Goal: Task Accomplishment & Management: Complete application form

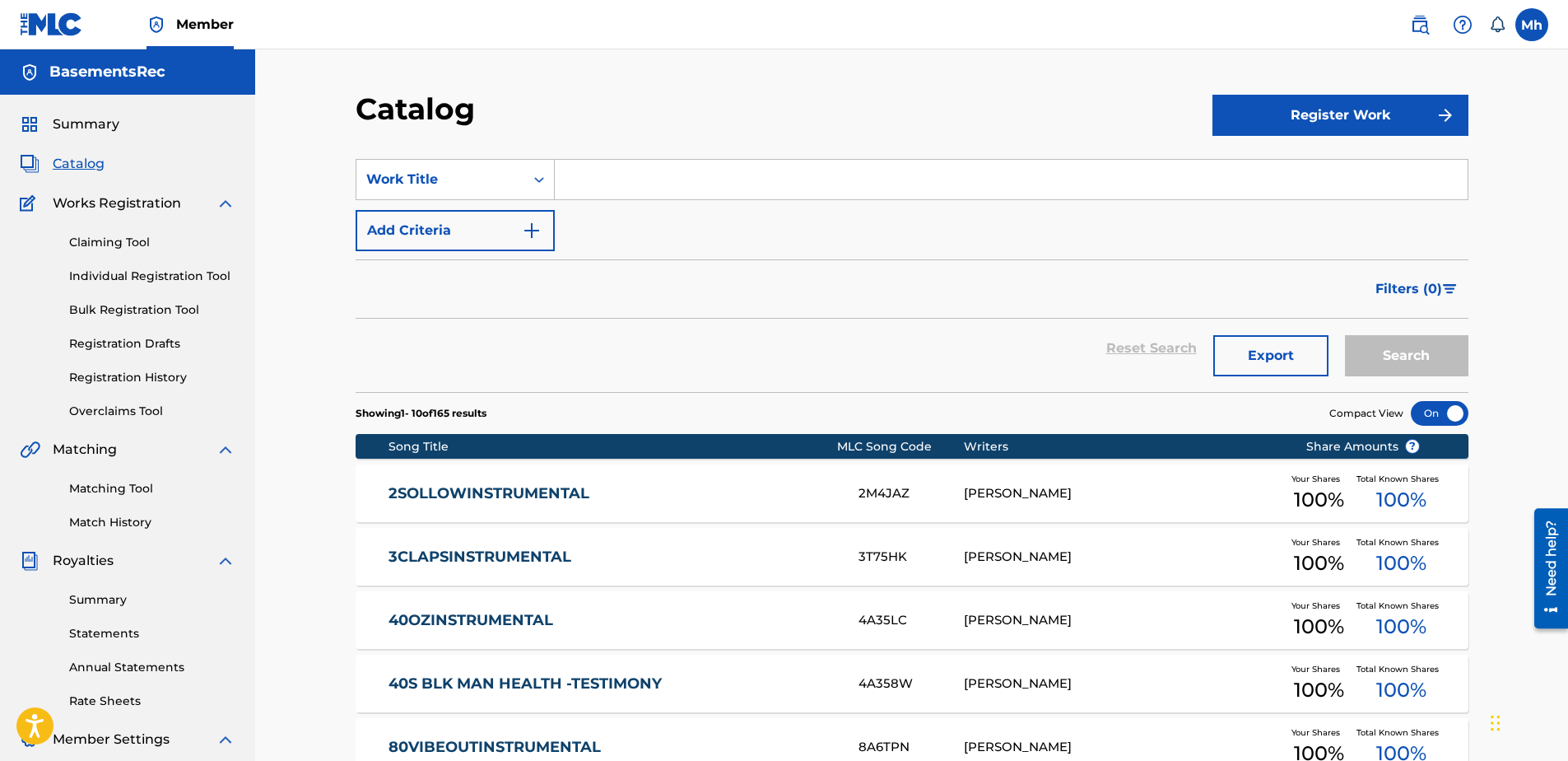
click at [135, 341] on link "Registration Drafts" at bounding box center [152, 343] width 166 height 18
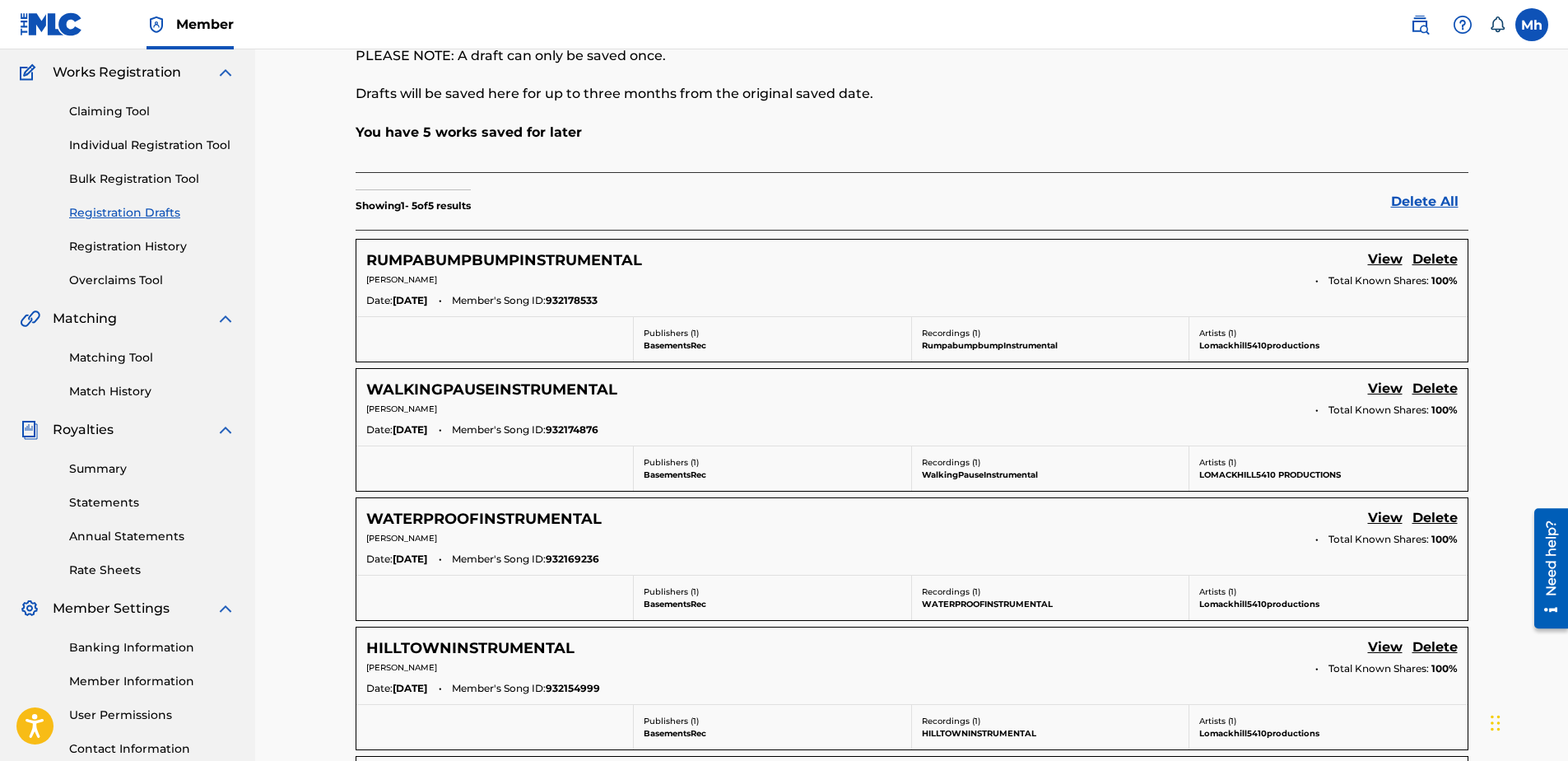
scroll to position [108, 0]
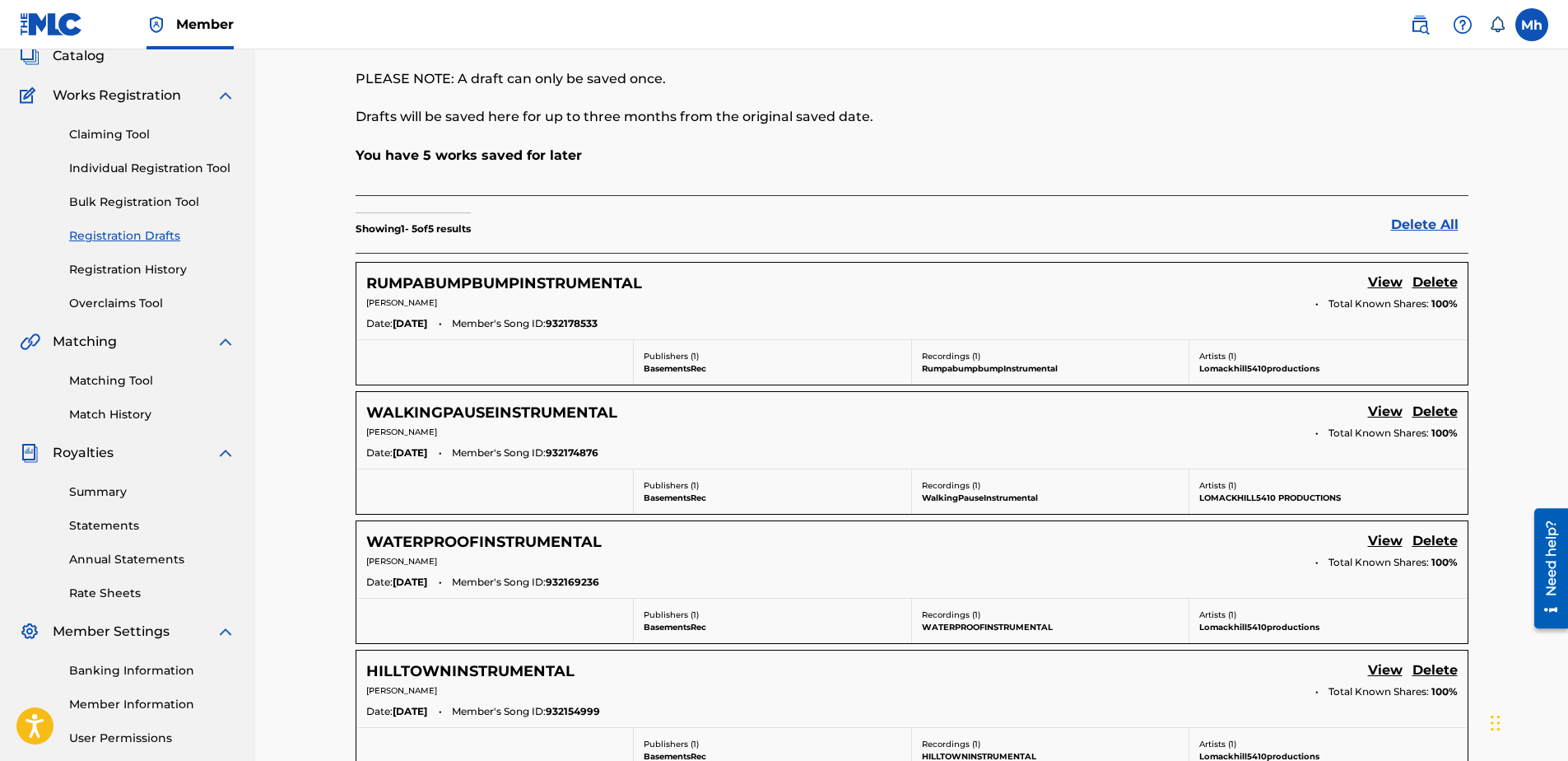
click at [144, 274] on link "Registration History" at bounding box center [152, 269] width 166 height 18
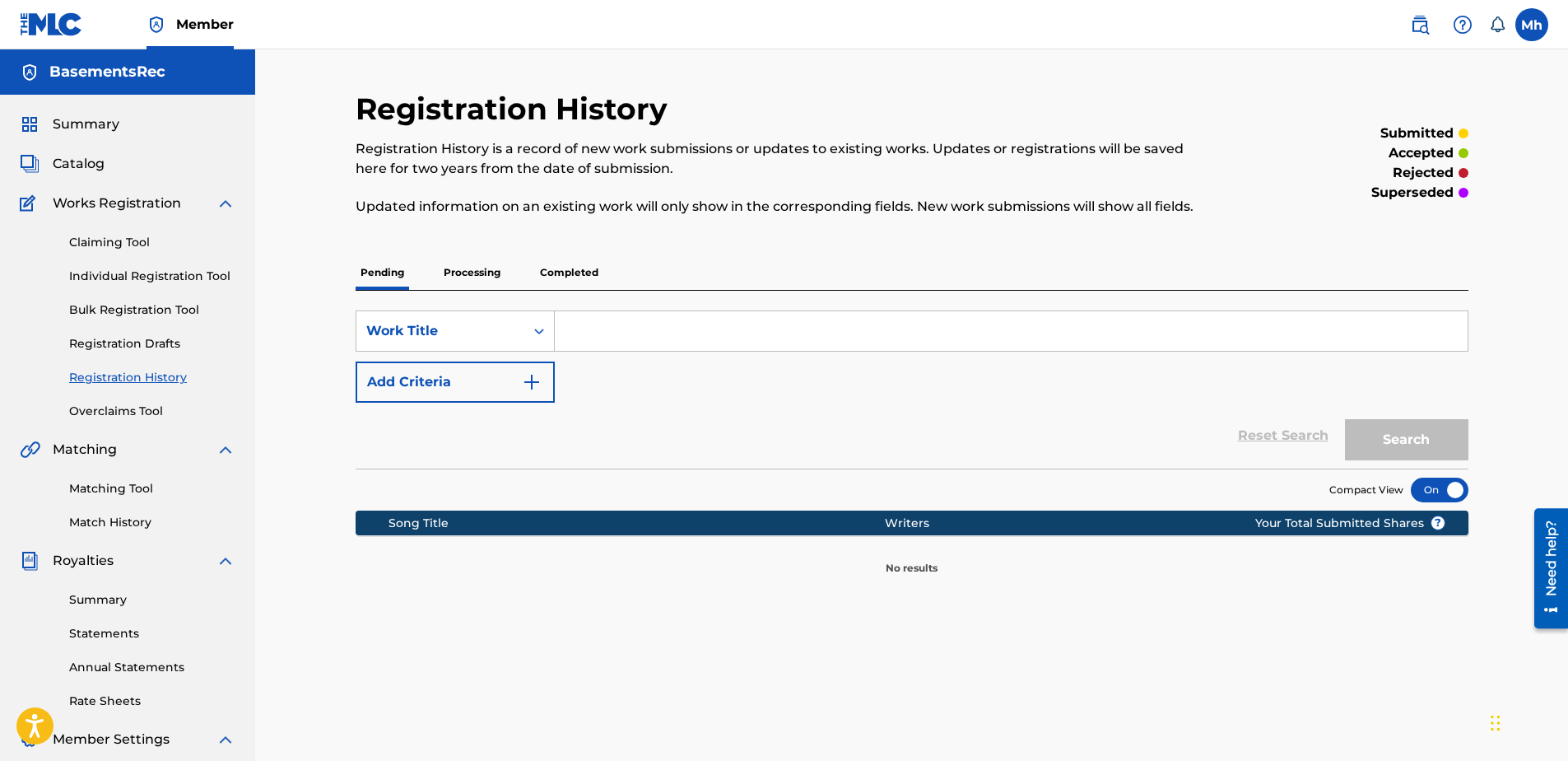
click at [87, 165] on span "Catalog" at bounding box center [78, 164] width 52 height 20
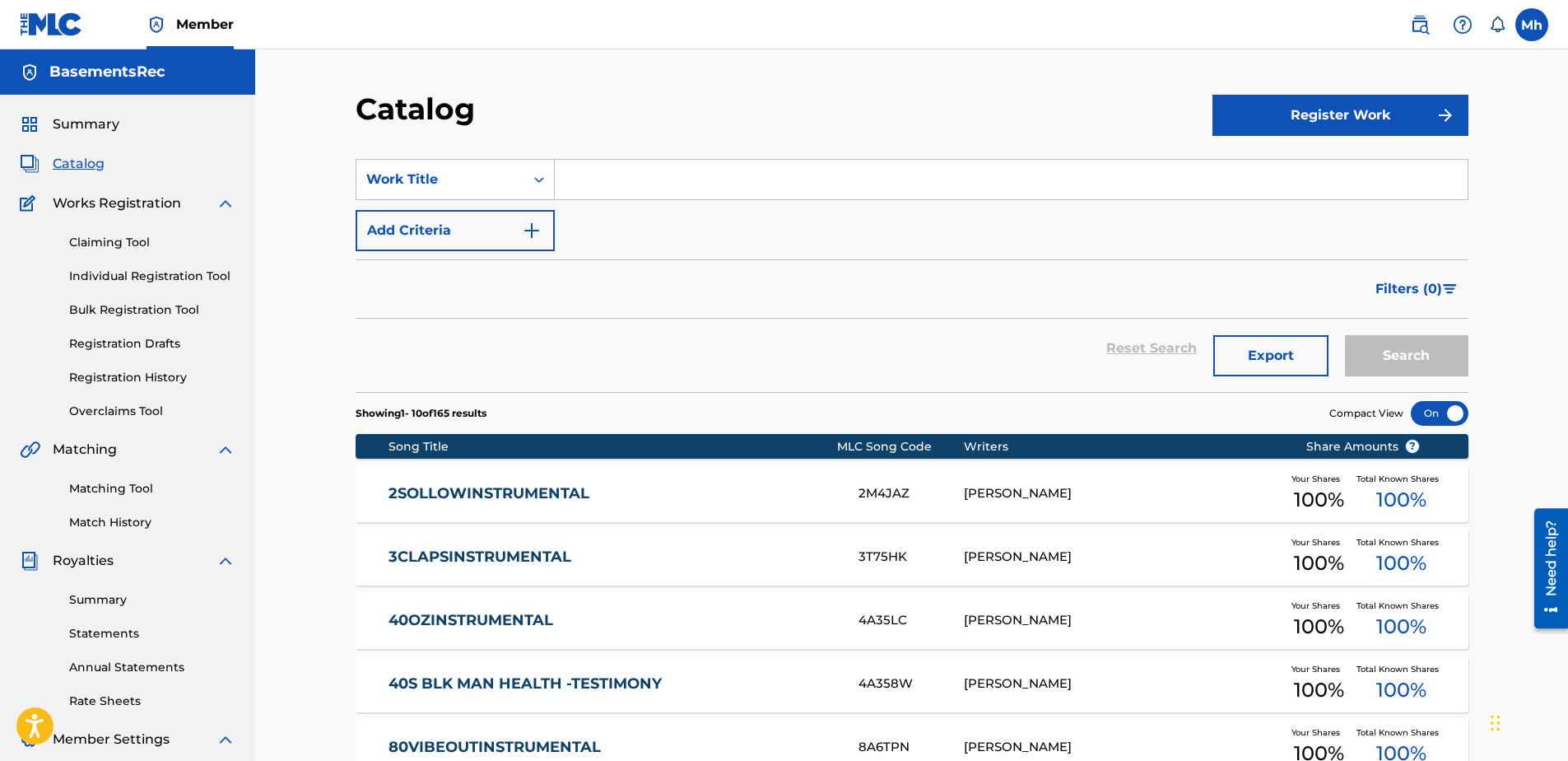
click at [1343, 119] on button "Register Work" at bounding box center [1340, 114] width 256 height 41
click at [1270, 167] on link "Individual" at bounding box center [1340, 168] width 256 height 39
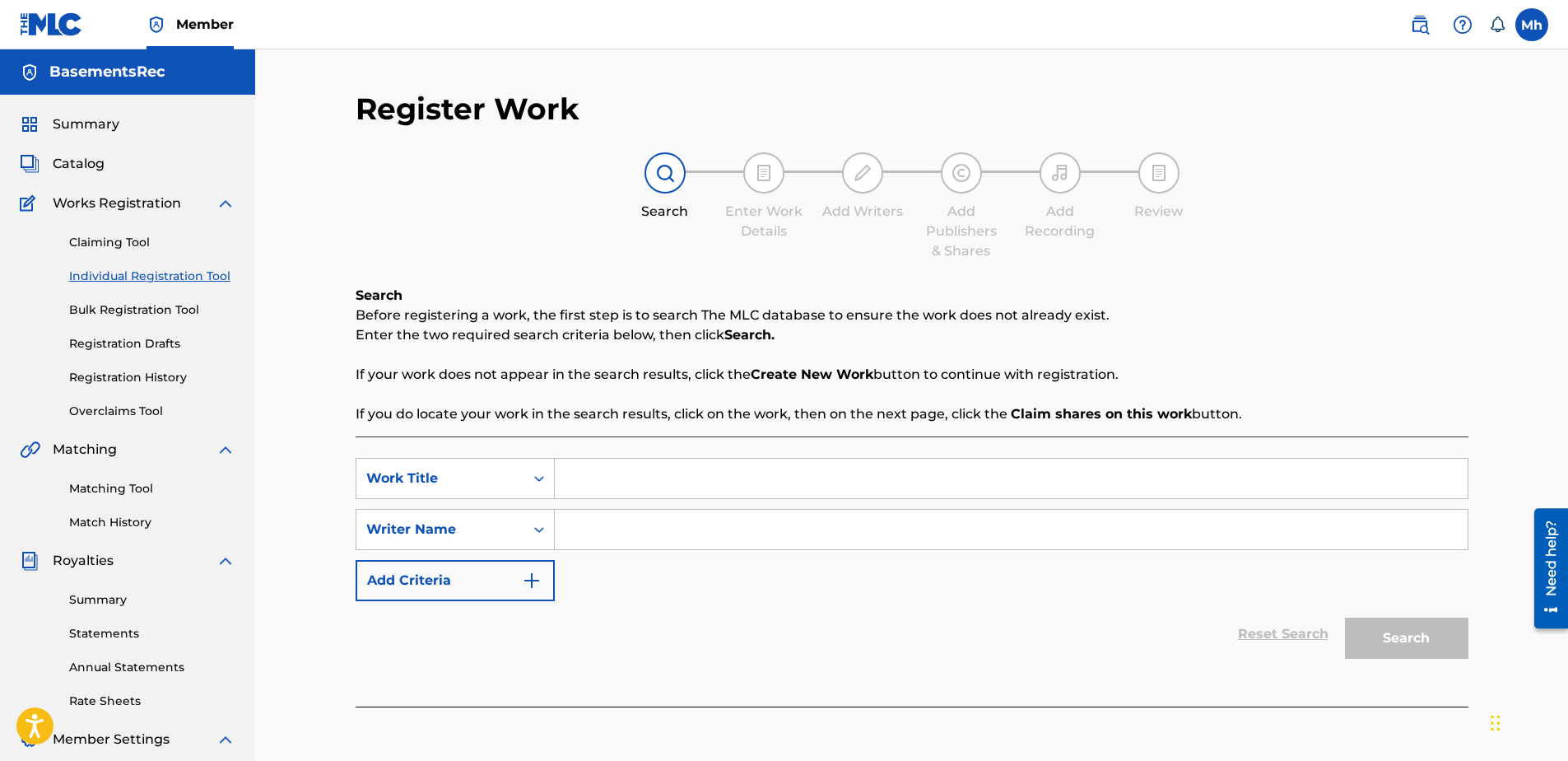
paste input "ANIMALPADINSTRUMENTAL"
type input "ANIMALPADINSTRUMENTAL"
click at [678, 523] on input "Search Form" at bounding box center [1010, 529] width 913 height 39
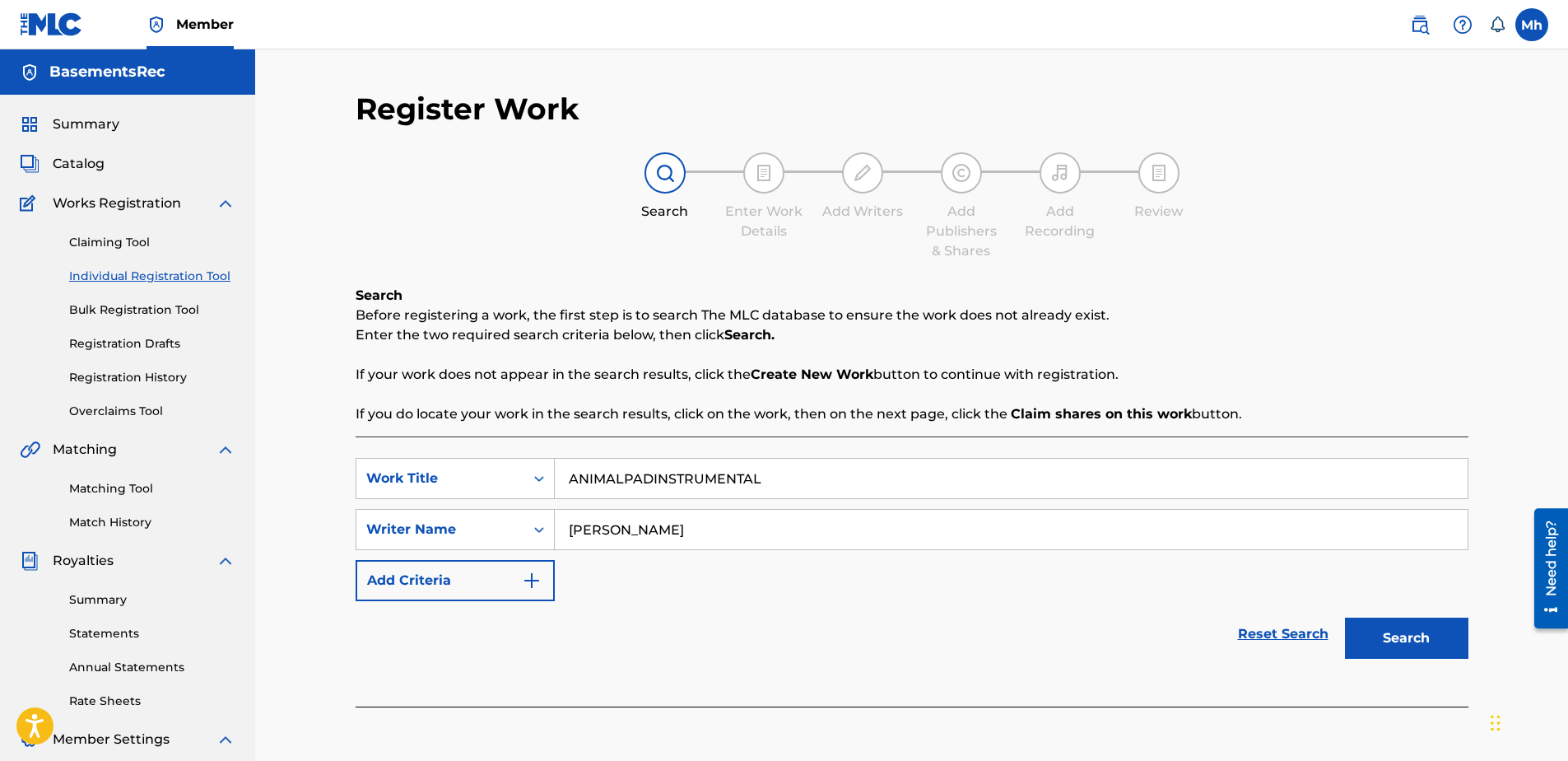
type input "[PERSON_NAME]"
click at [1399, 633] on button "Search" at bounding box center [1407, 637] width 124 height 41
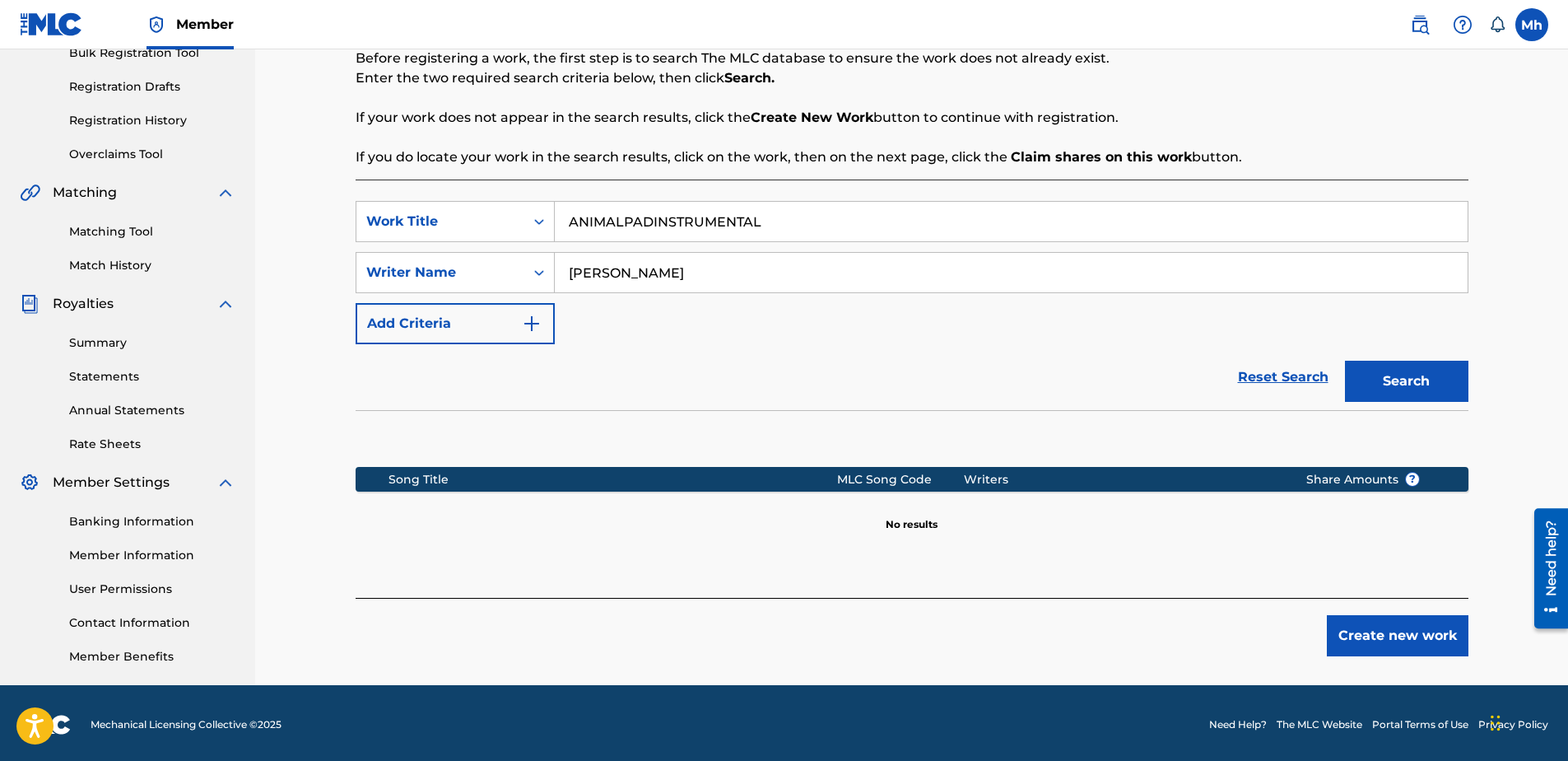
scroll to position [260, 0]
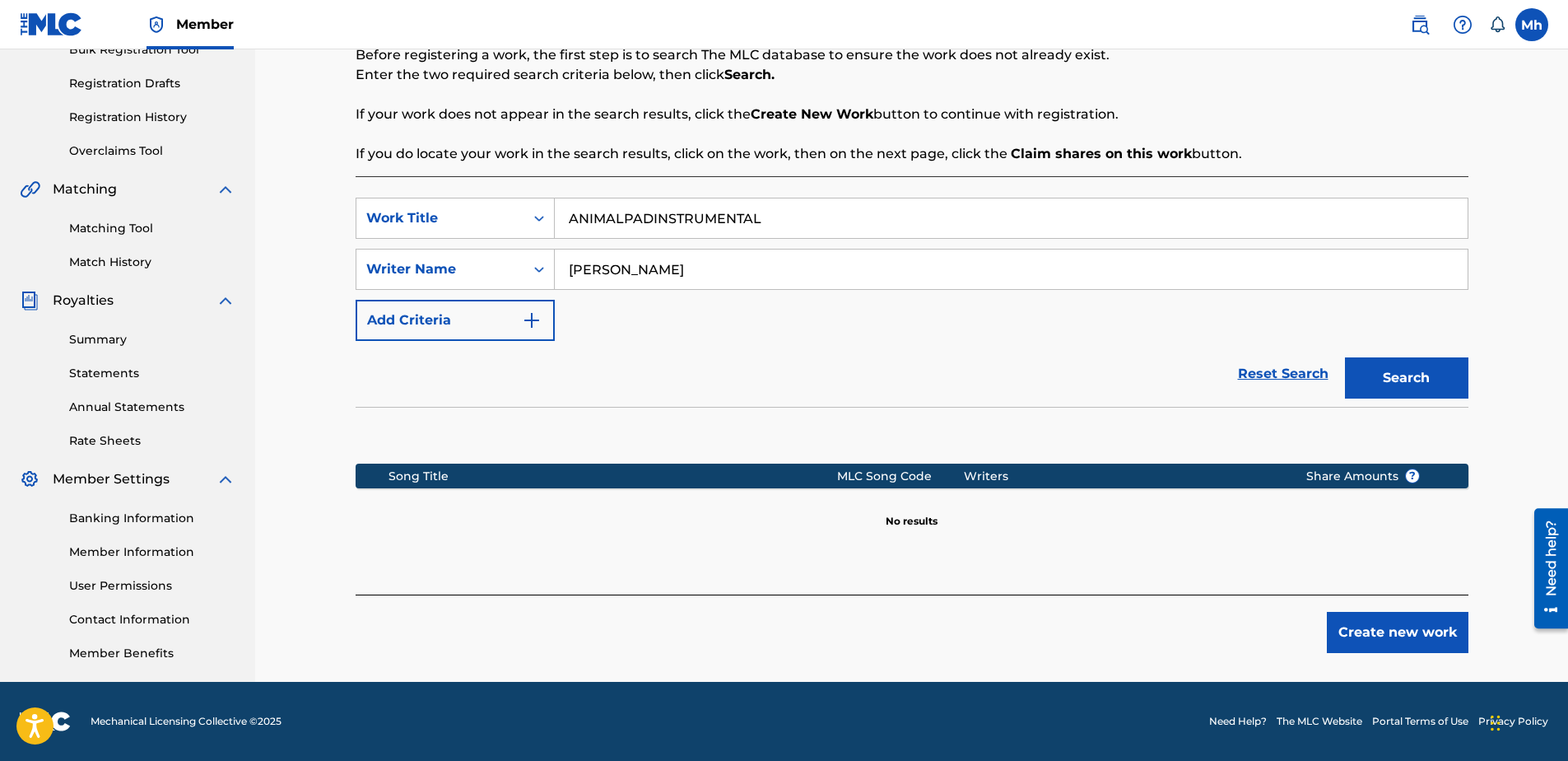
click at [1398, 635] on button "Create new work" at bounding box center [1398, 632] width 142 height 41
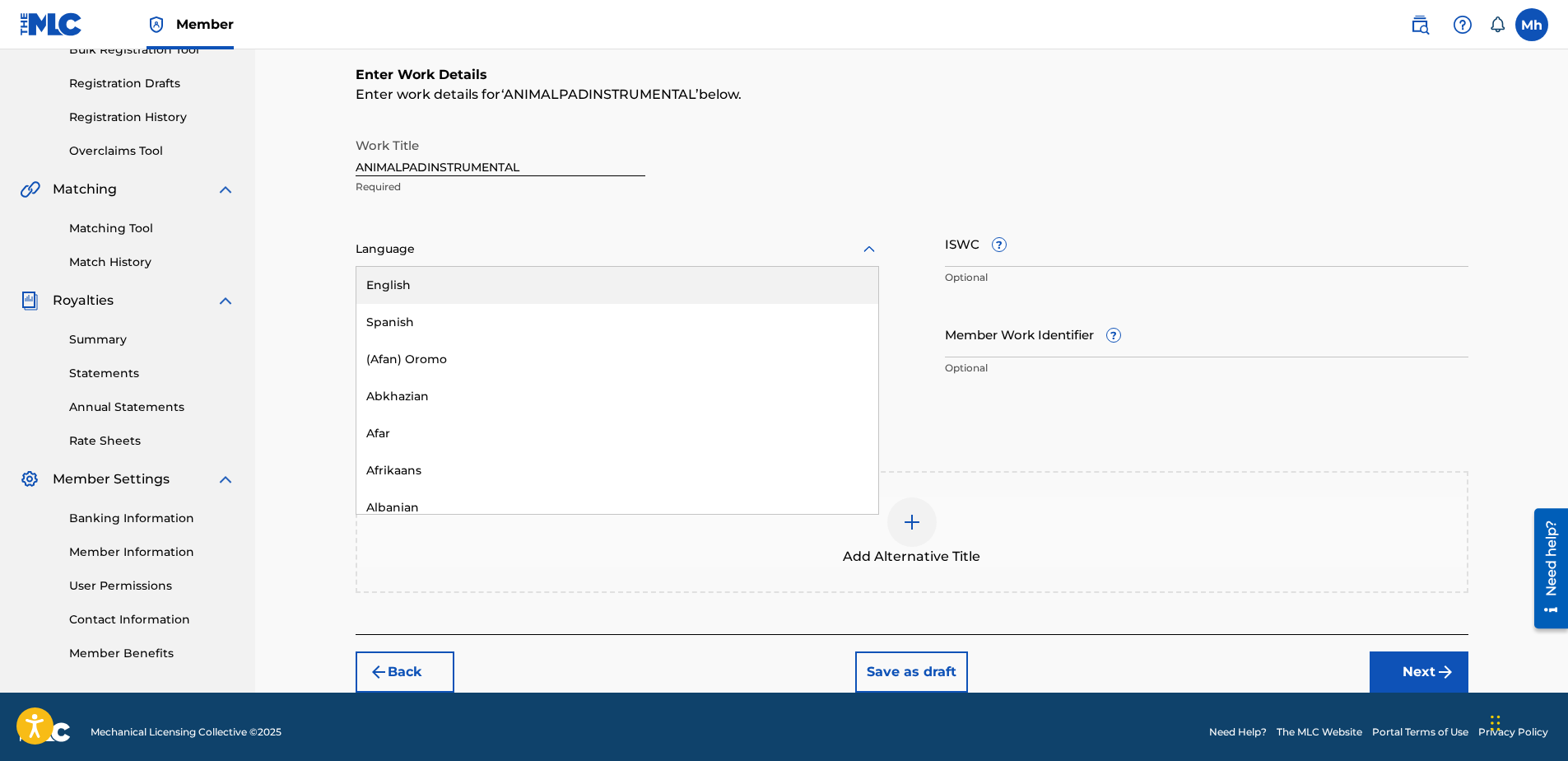
click at [598, 256] on div at bounding box center [617, 249] width 524 height 21
click at [440, 287] on div "English" at bounding box center [617, 285] width 522 height 37
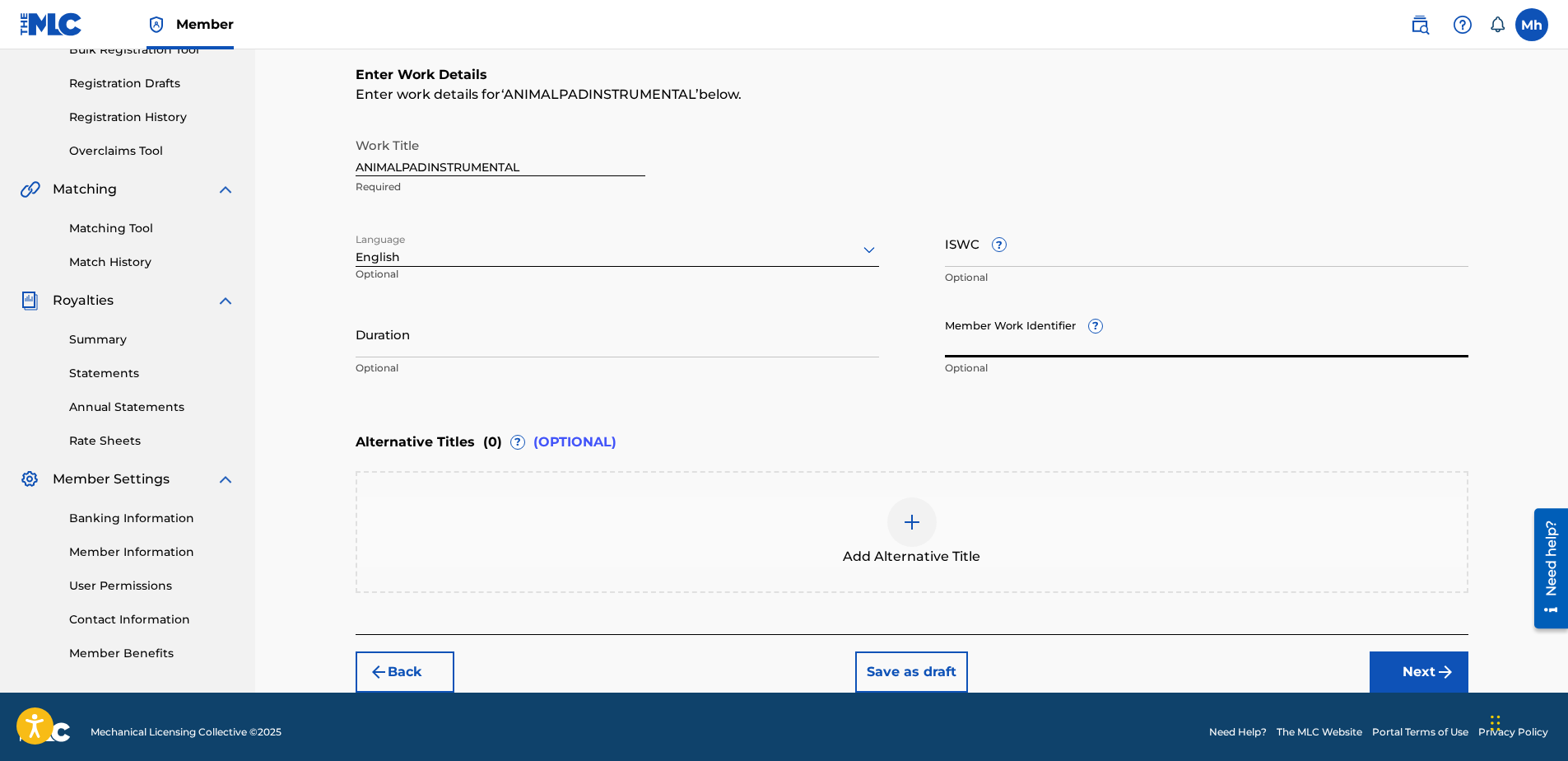
paste input "932195165"
type input "932195165"
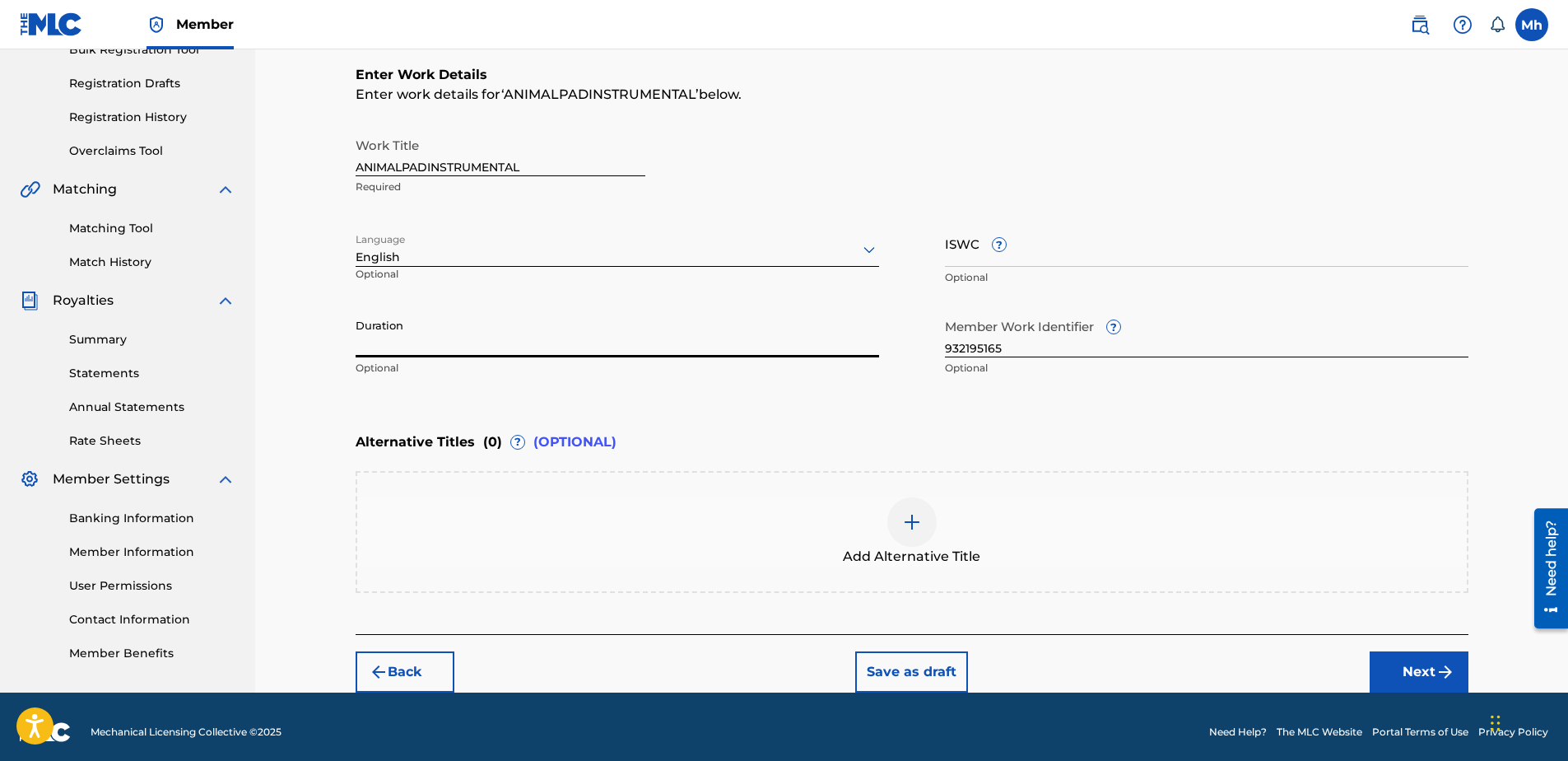
click at [437, 331] on input "Duration" at bounding box center [617, 334] width 524 height 47
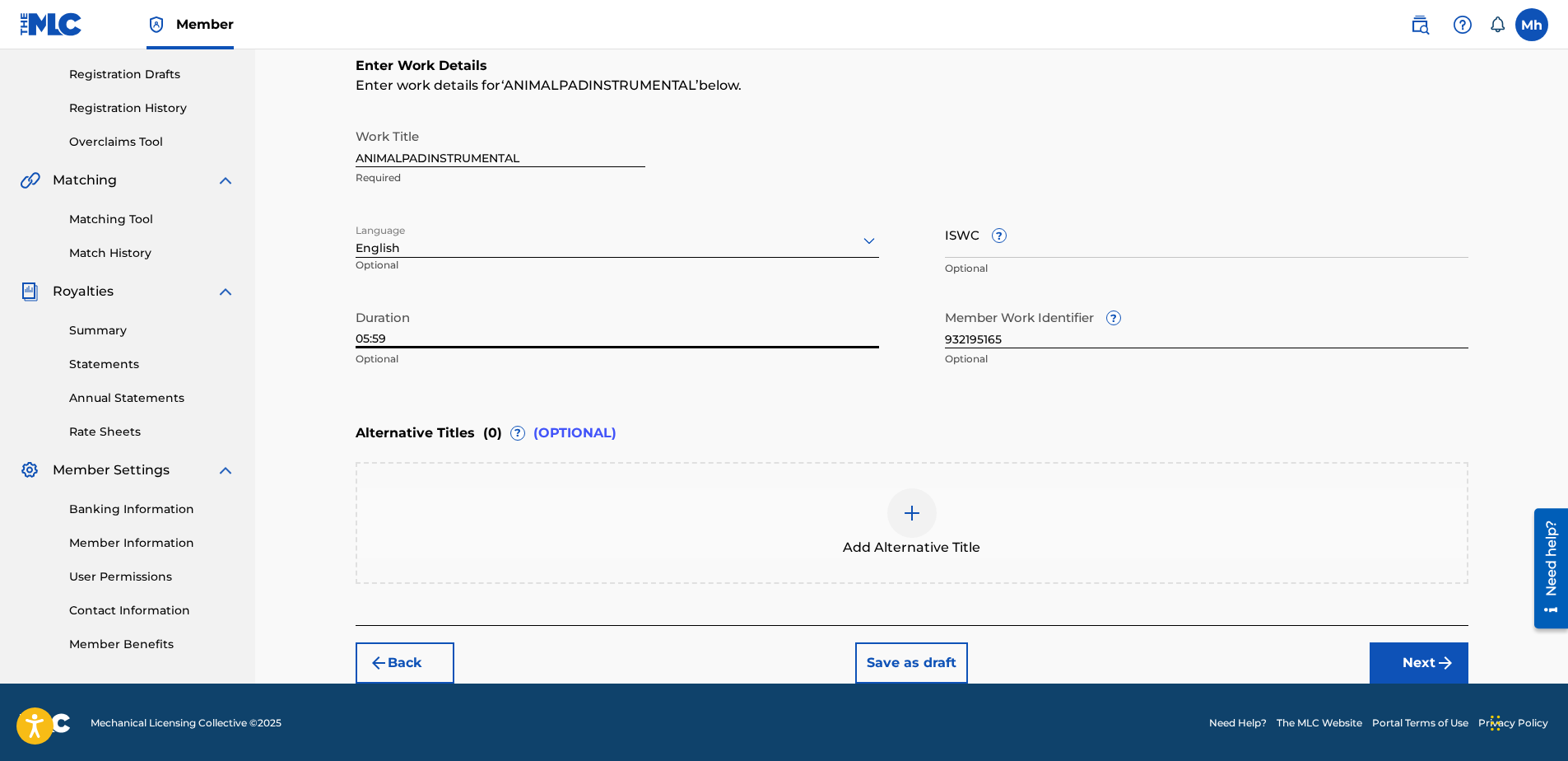
scroll to position [271, 0]
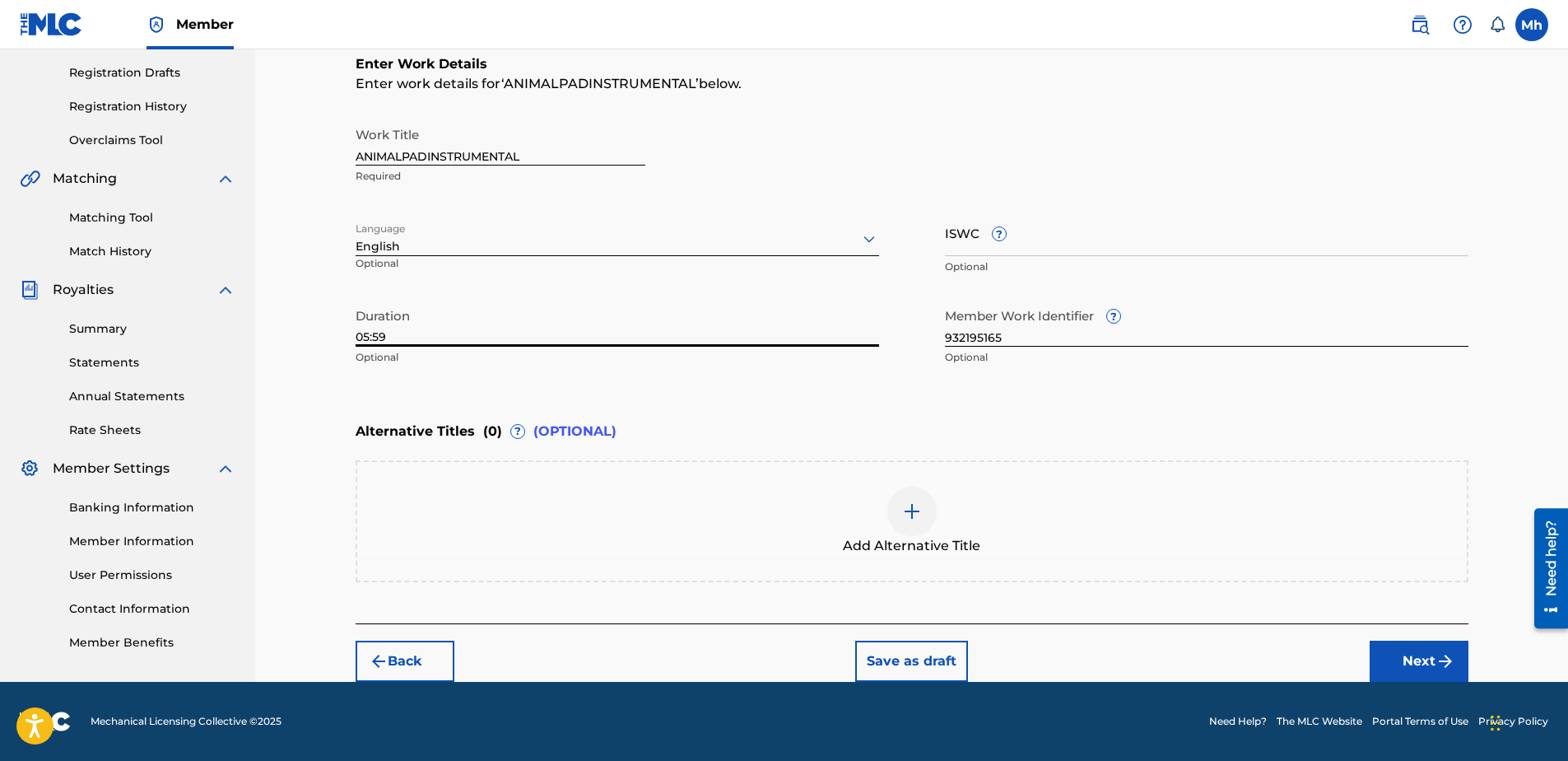
type input "05:59"
click at [1439, 652] on img "submit" at bounding box center [1445, 662] width 20 height 20
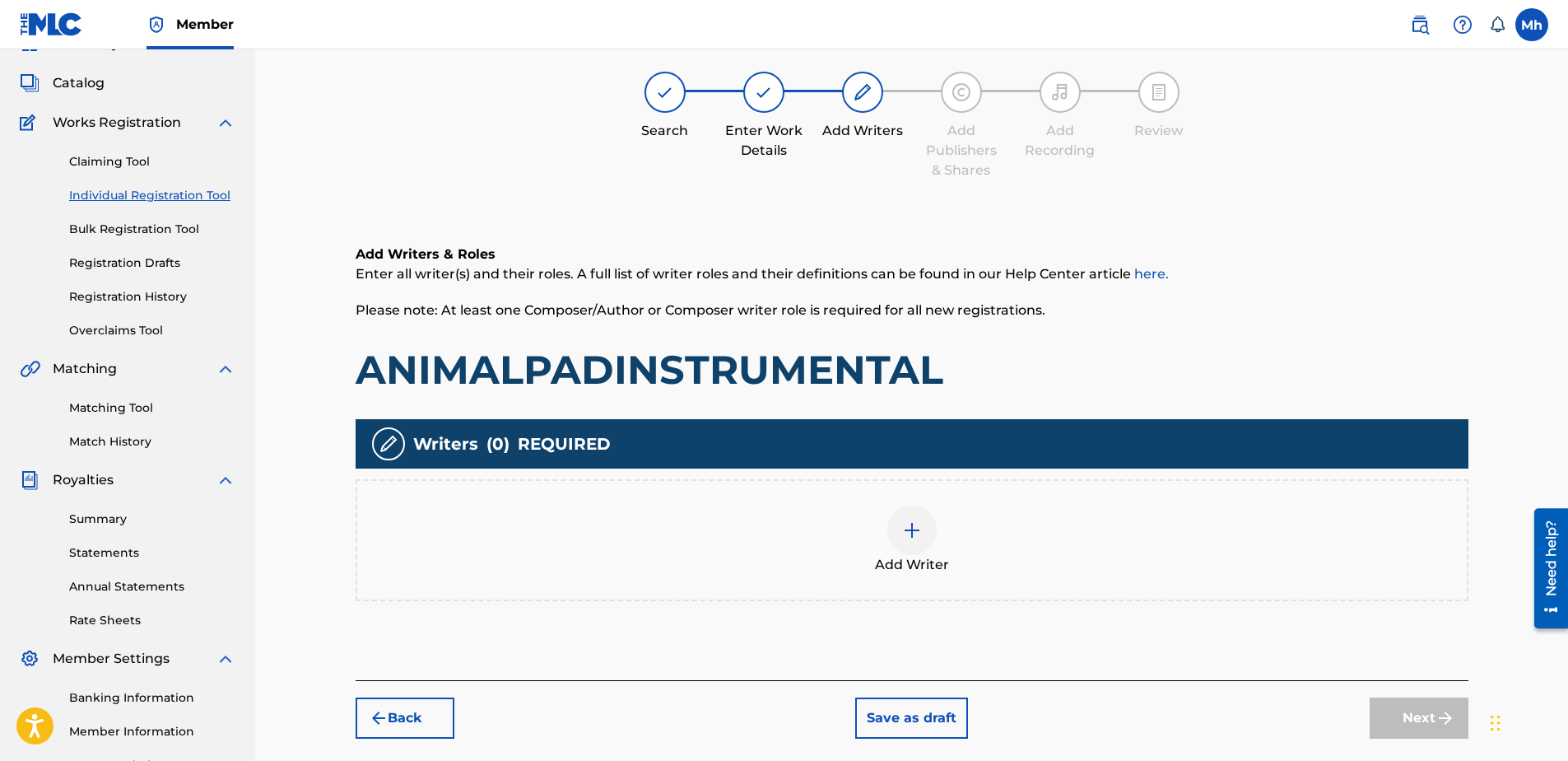
scroll to position [74, 0]
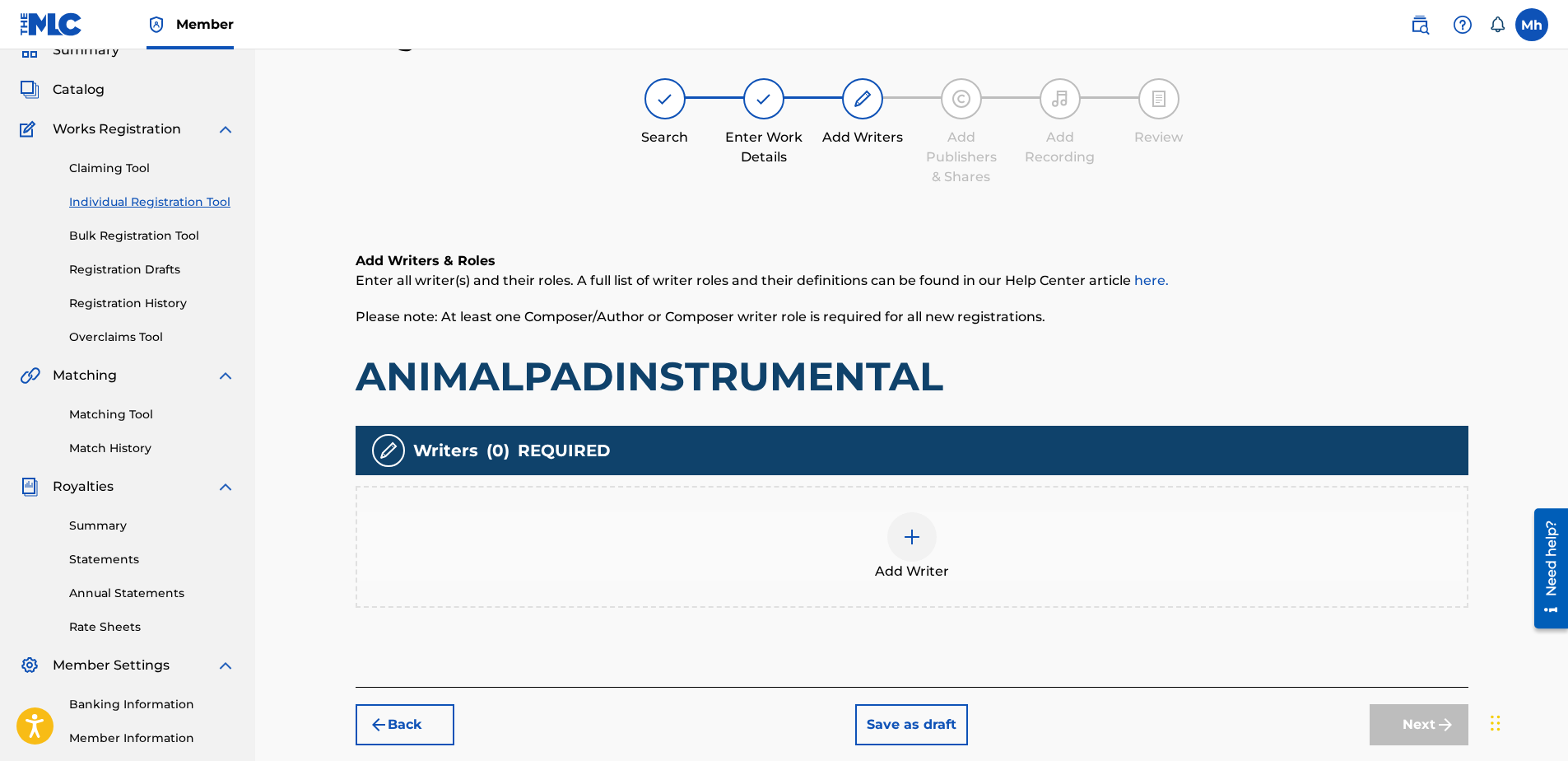
click at [920, 545] on img at bounding box center [912, 537] width 20 height 20
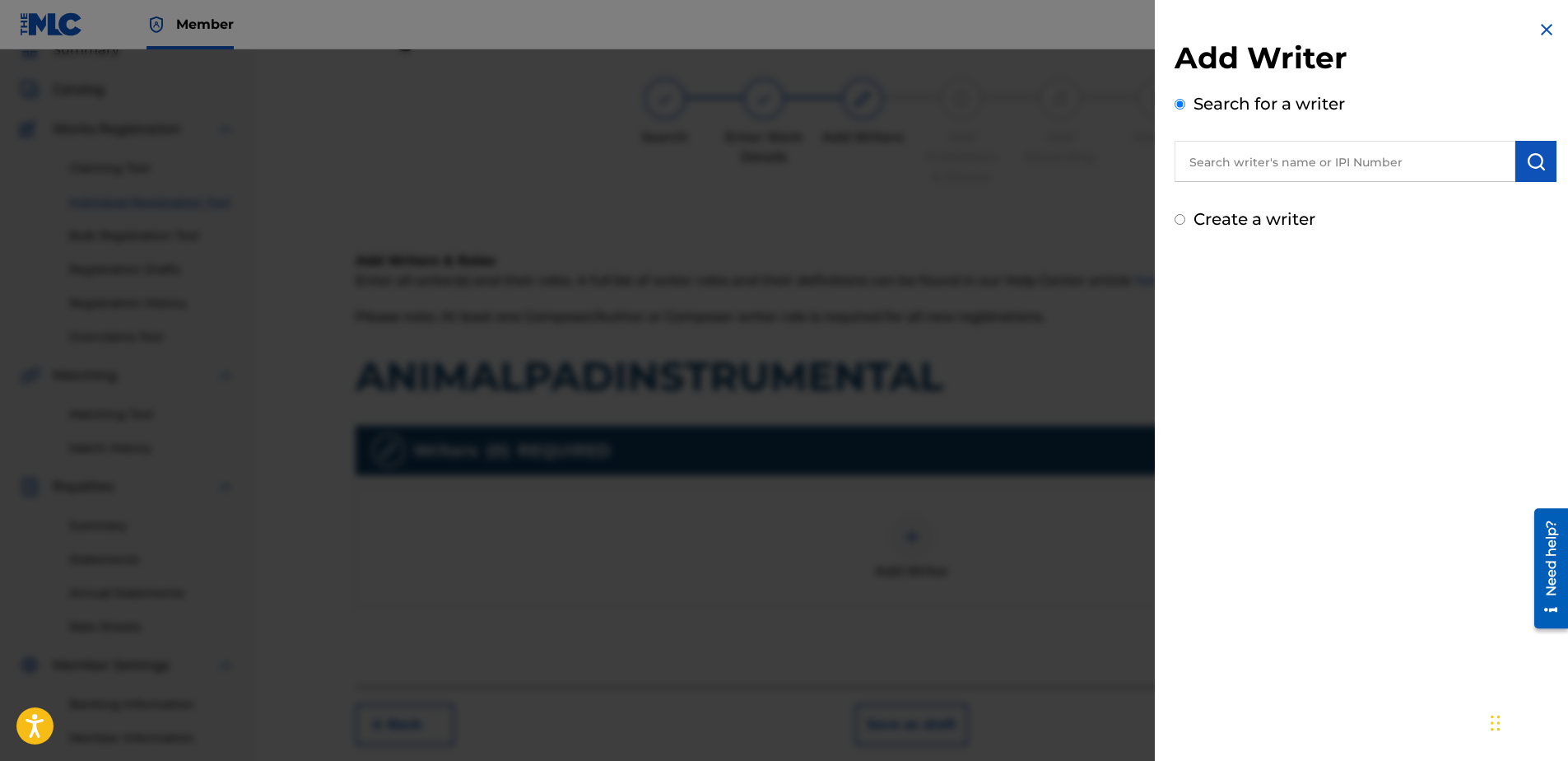
click at [1176, 216] on input "Create a writer" at bounding box center [1180, 219] width 11 height 11
radio input "false"
radio input "true"
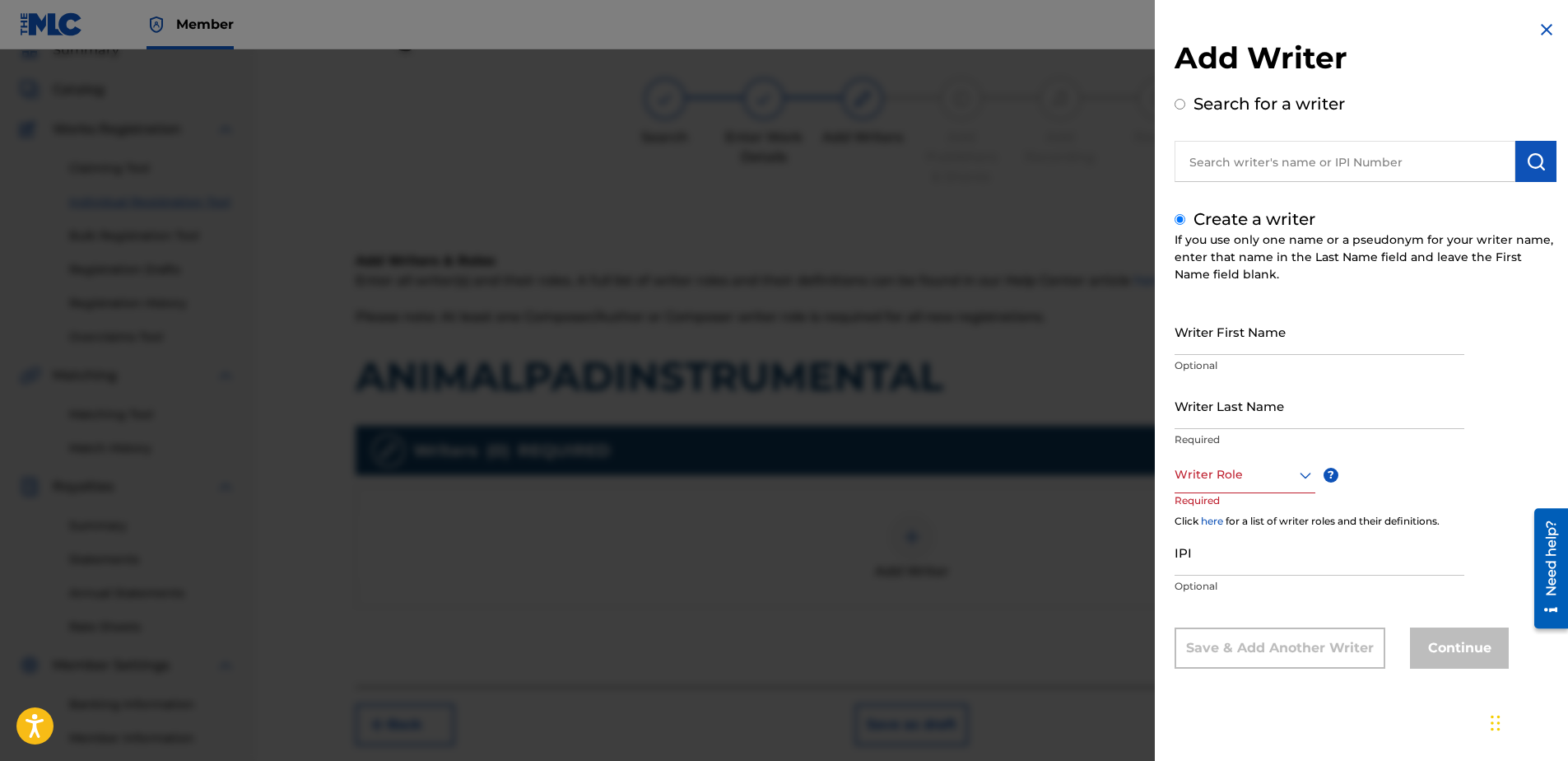
click at [1296, 337] on input "Writer First Name" at bounding box center [1319, 332] width 290 height 47
type input "Mark"
type input "Hill"
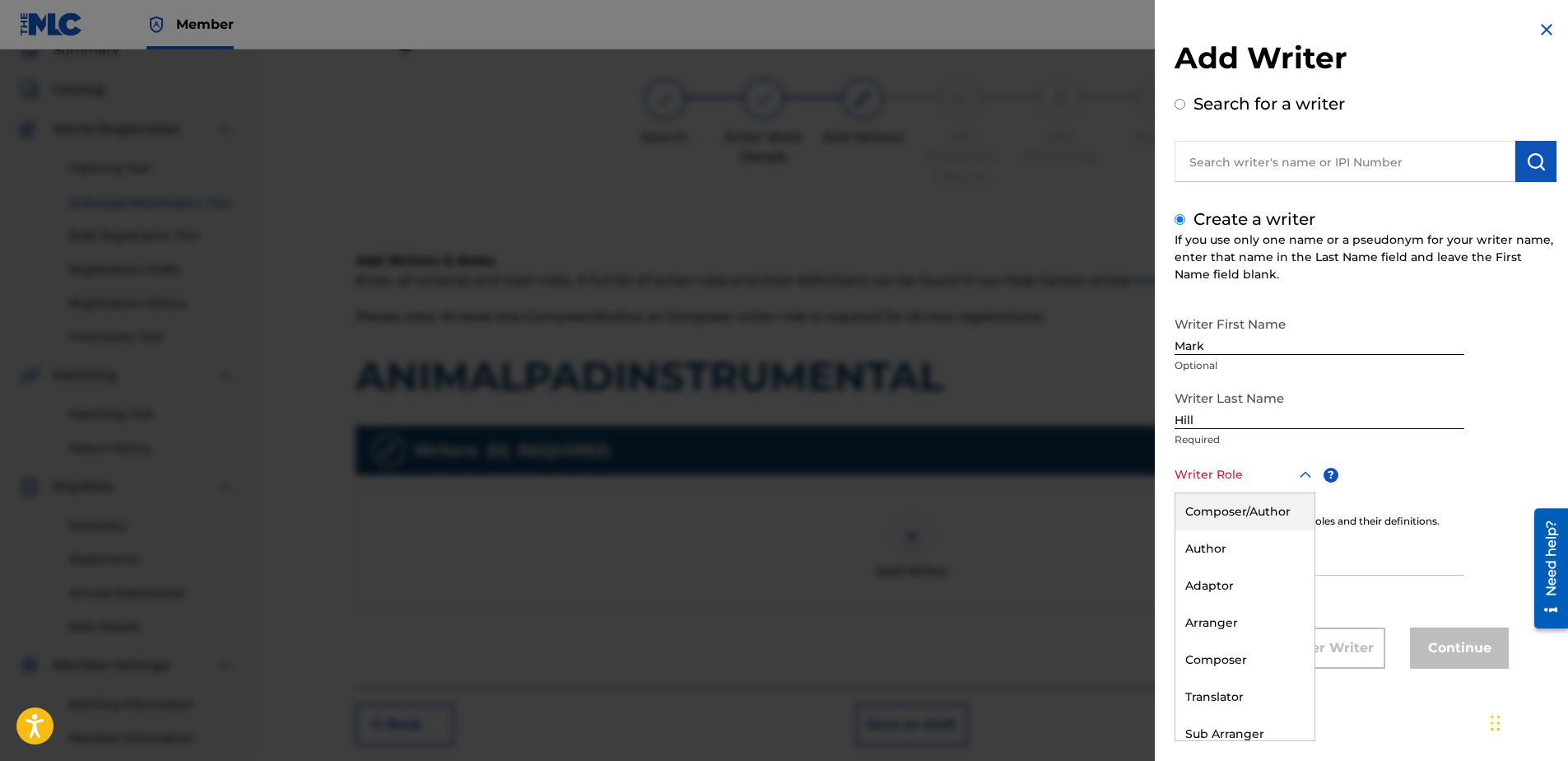
click at [1224, 481] on div at bounding box center [1245, 474] width 141 height 21
click at [1235, 662] on div "Composer" at bounding box center [1245, 660] width 139 height 37
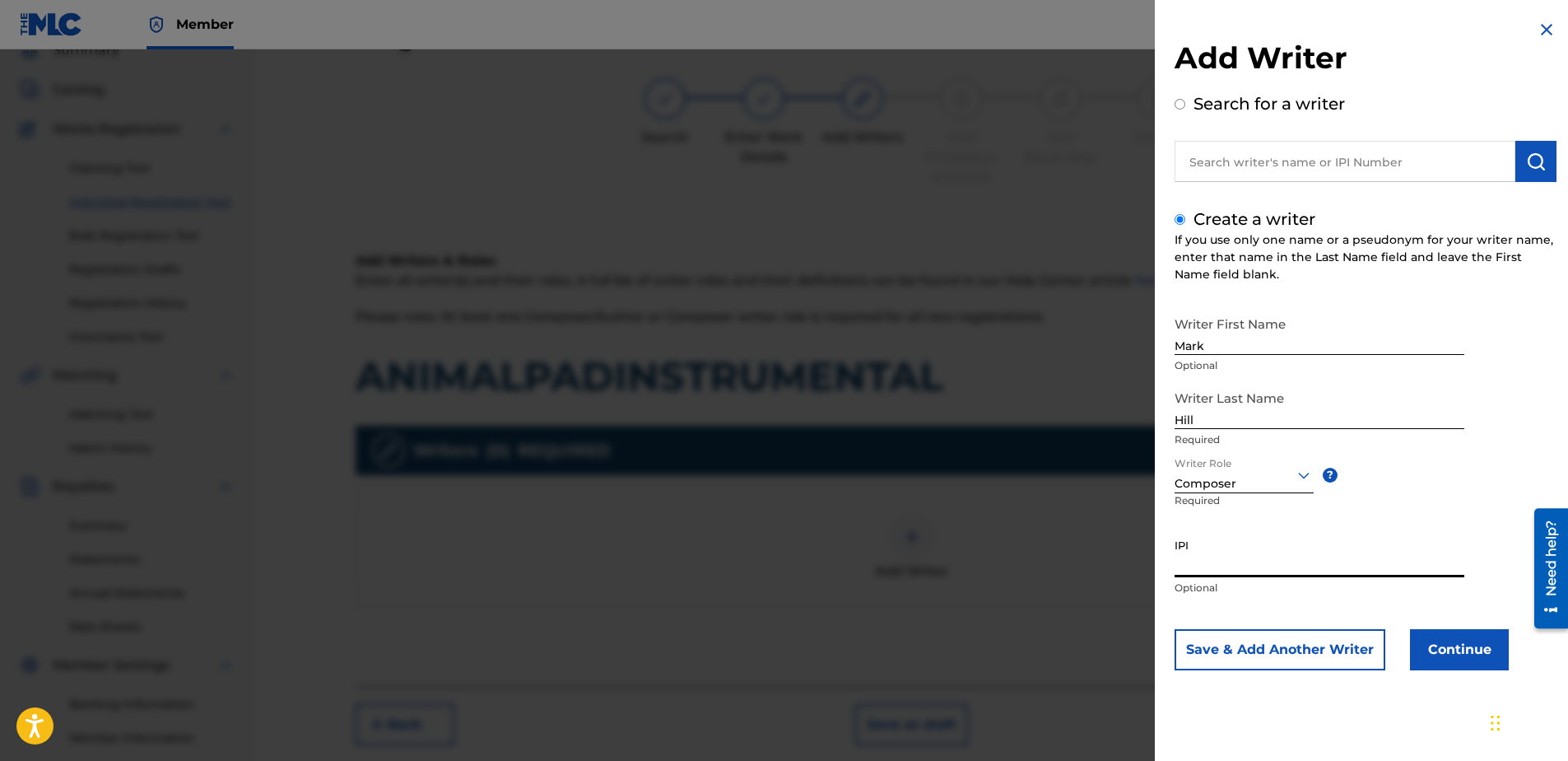
click at [1232, 556] on input "IPI" at bounding box center [1319, 554] width 290 height 47
type input "506731076"
click at [1445, 651] on button "Continue" at bounding box center [1459, 649] width 99 height 41
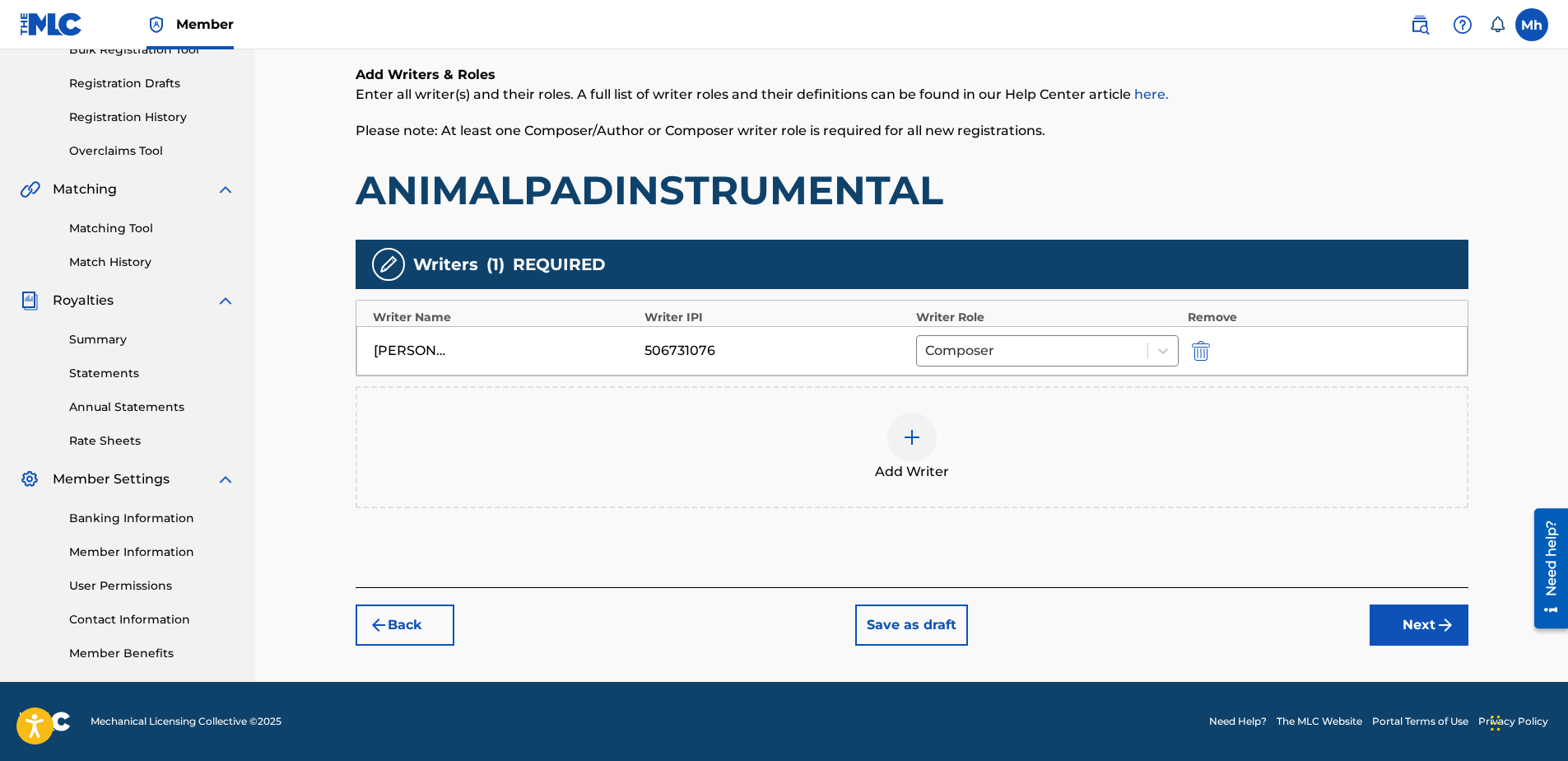
click at [1399, 621] on button "Next" at bounding box center [1419, 625] width 99 height 41
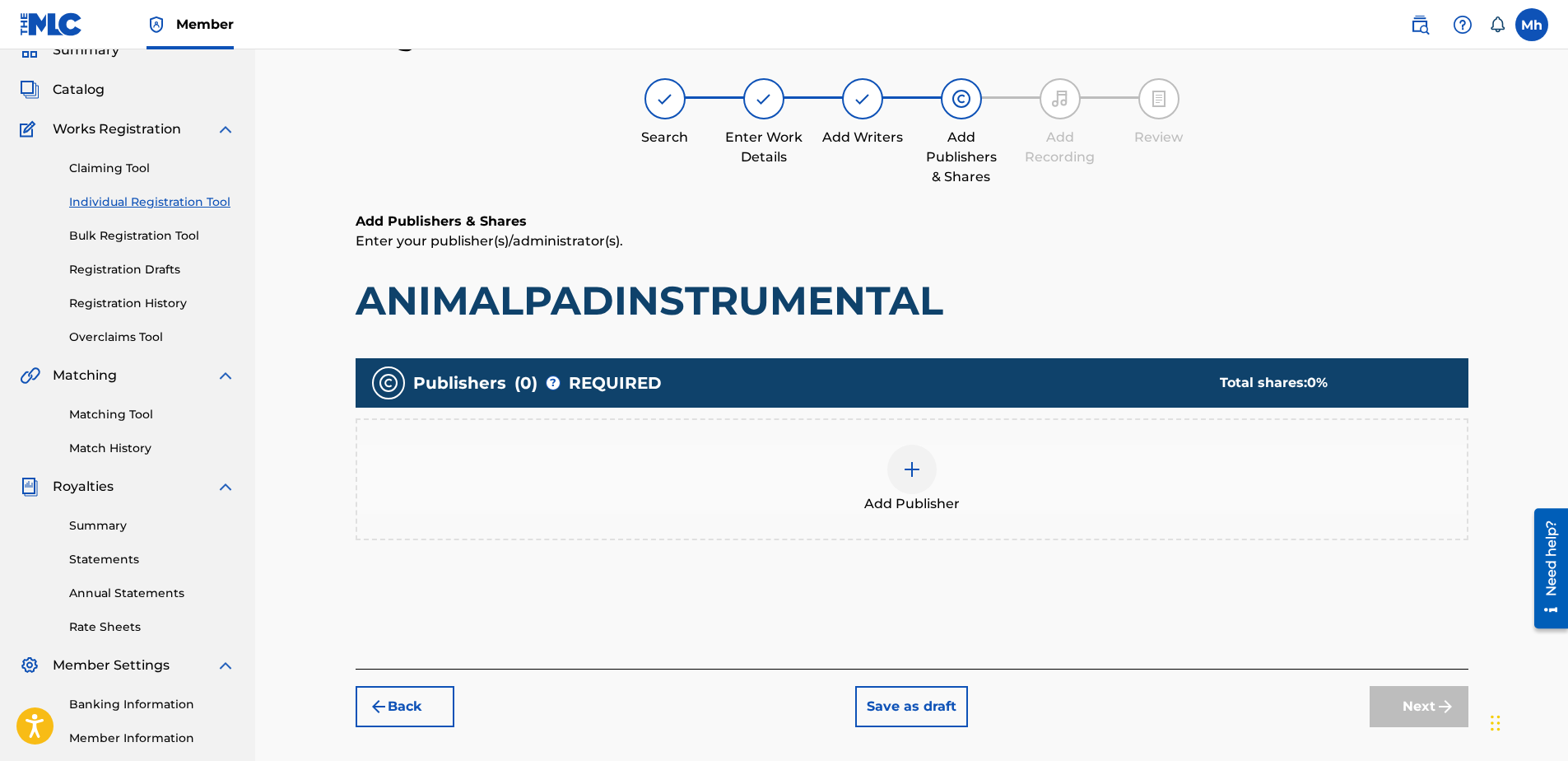
click at [917, 473] on img at bounding box center [912, 469] width 20 height 20
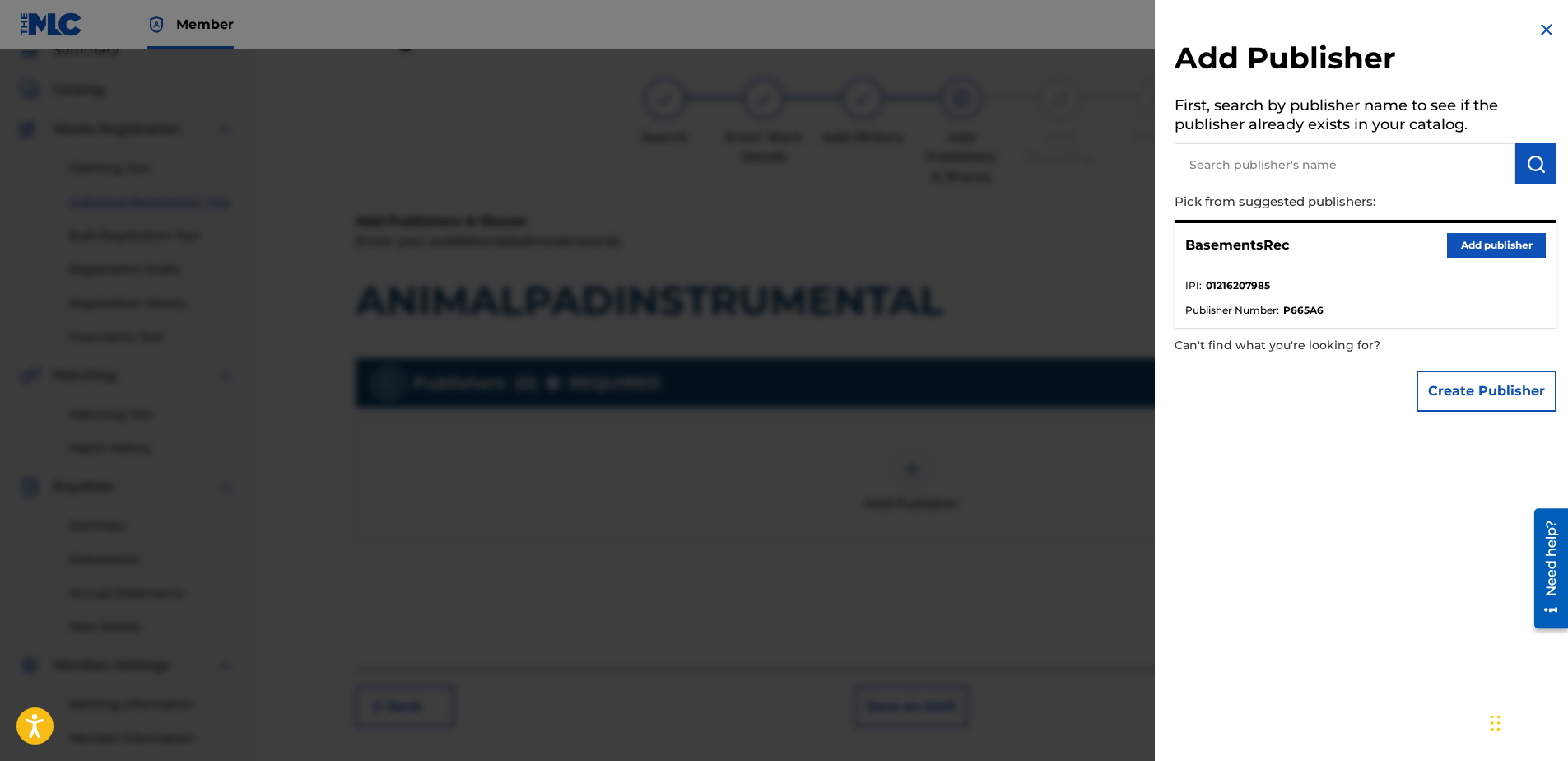
click at [1487, 243] on button "Add publisher" at bounding box center [1496, 246] width 99 height 25
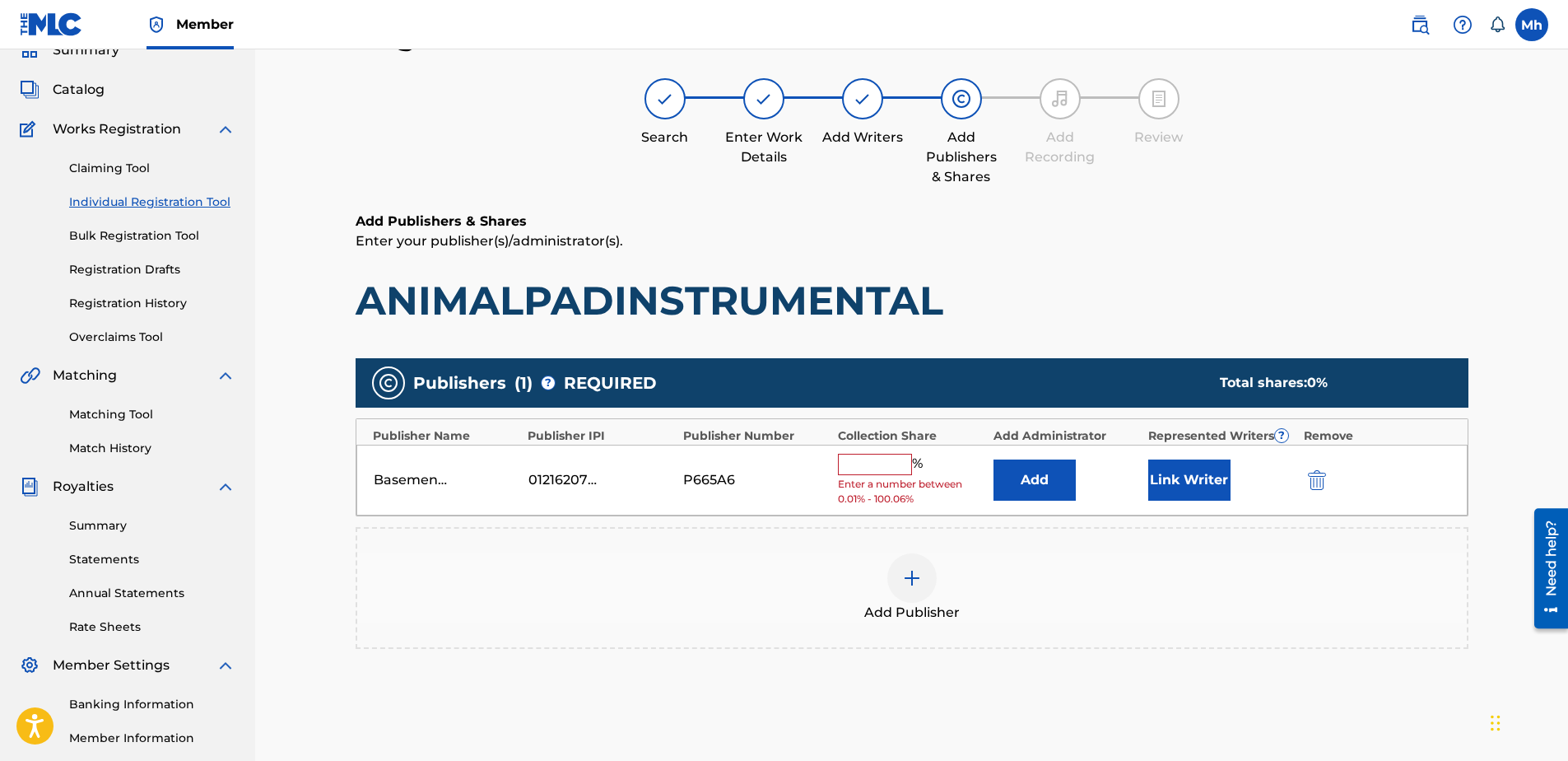
click at [891, 464] on input "text" at bounding box center [874, 464] width 74 height 22
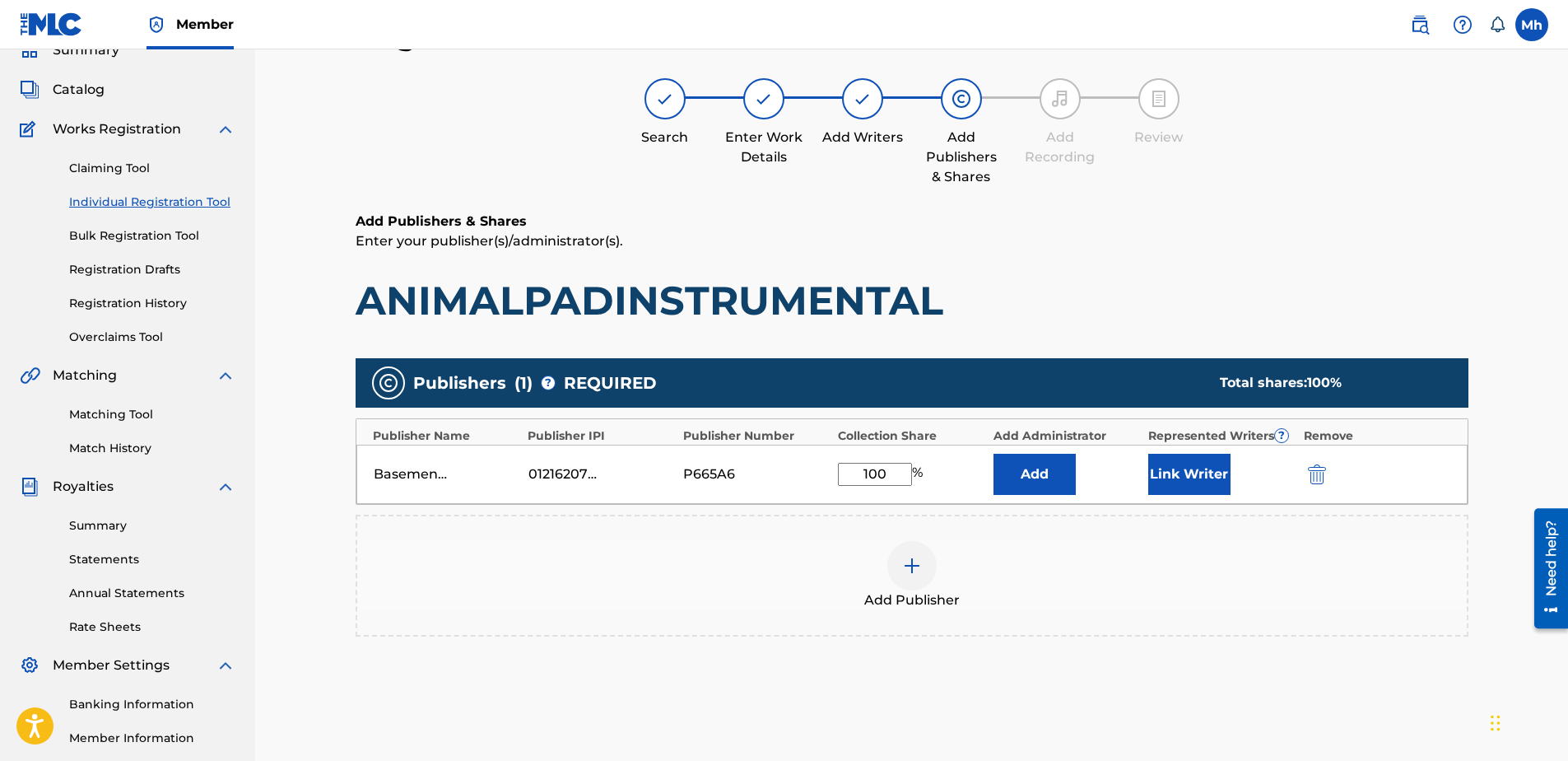
type input "100"
click at [1186, 465] on button "Link Writer" at bounding box center [1189, 474] width 83 height 41
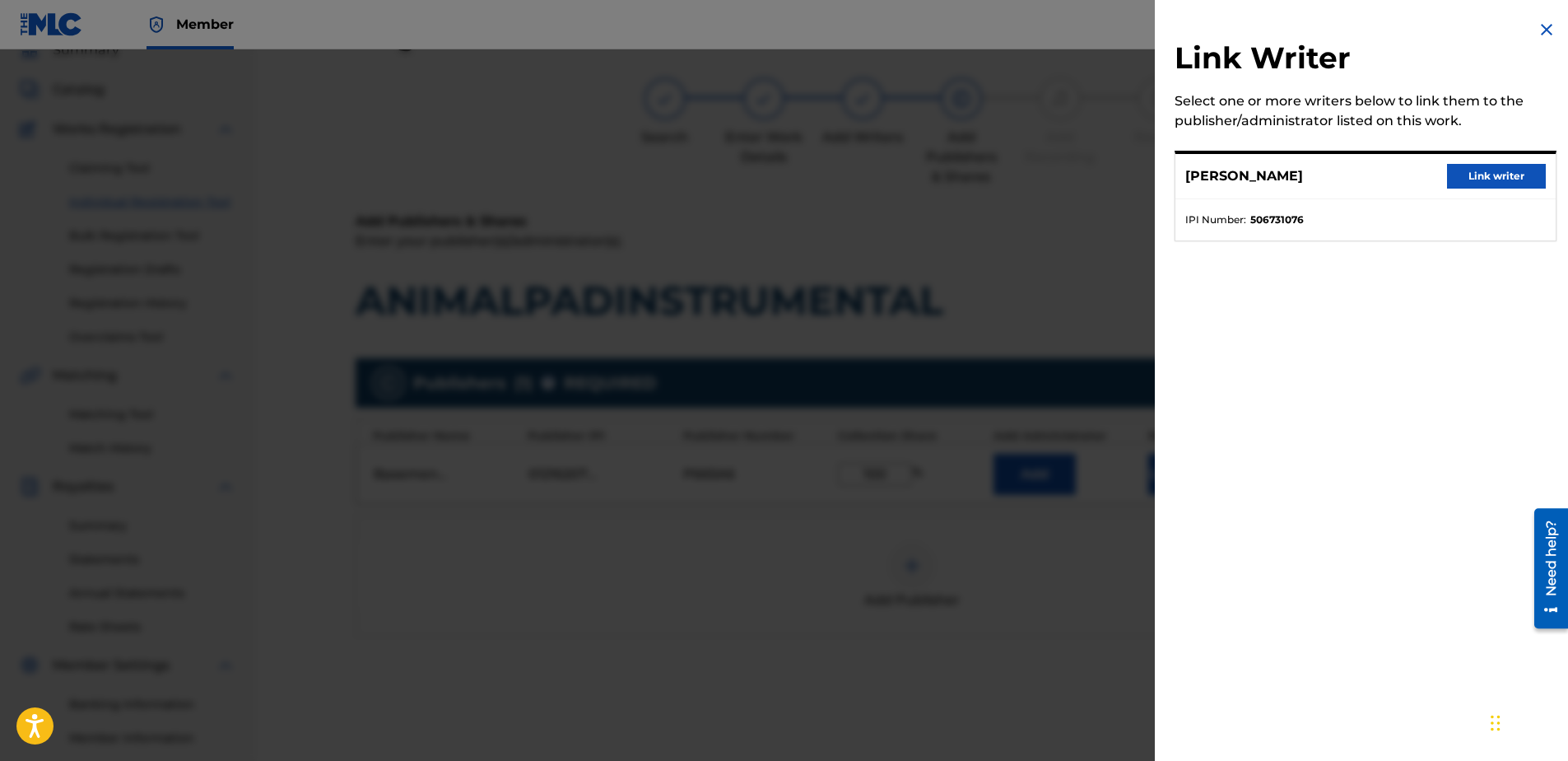
click at [1492, 170] on button "Link writer" at bounding box center [1496, 176] width 99 height 25
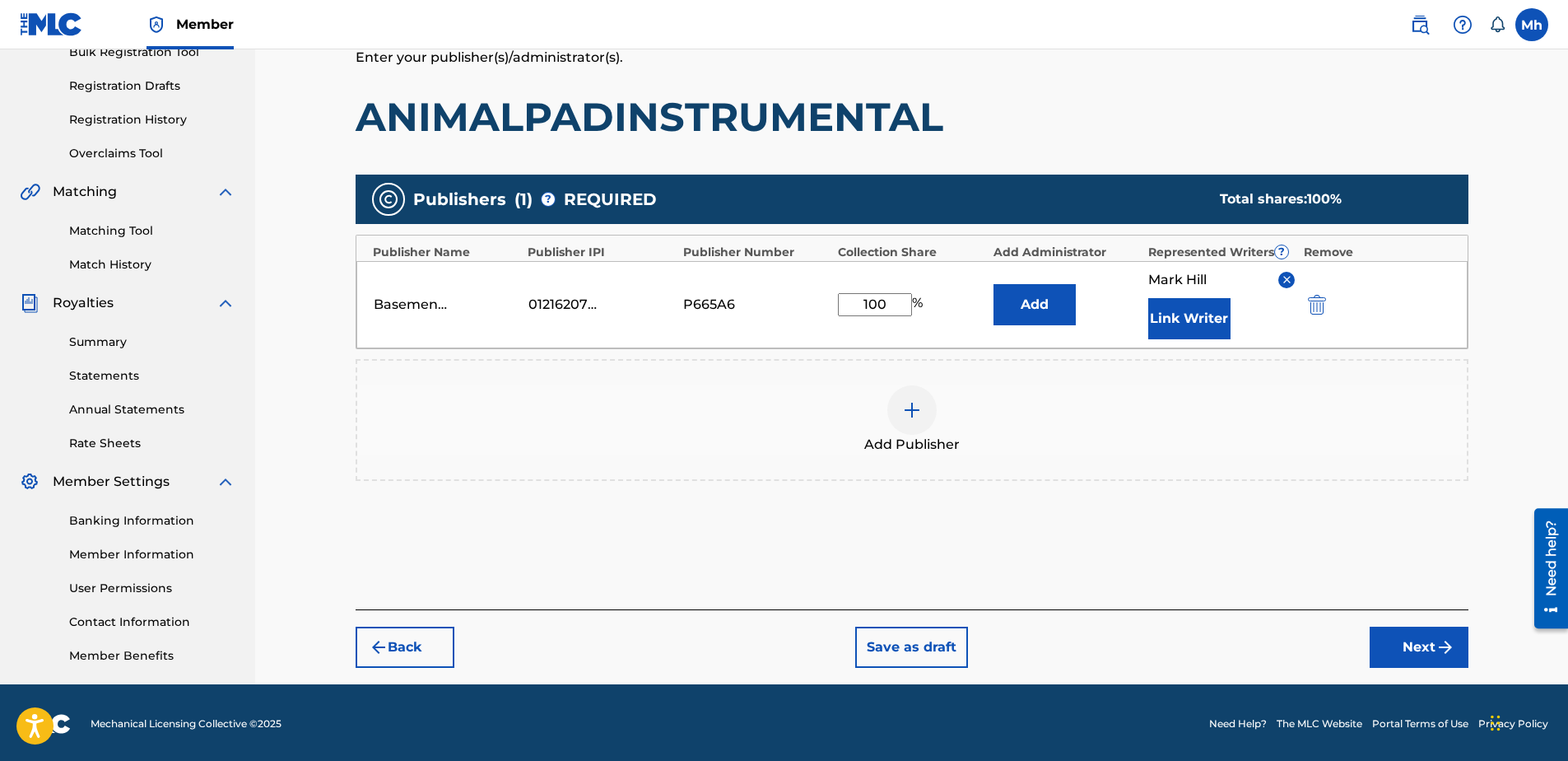
scroll to position [260, 0]
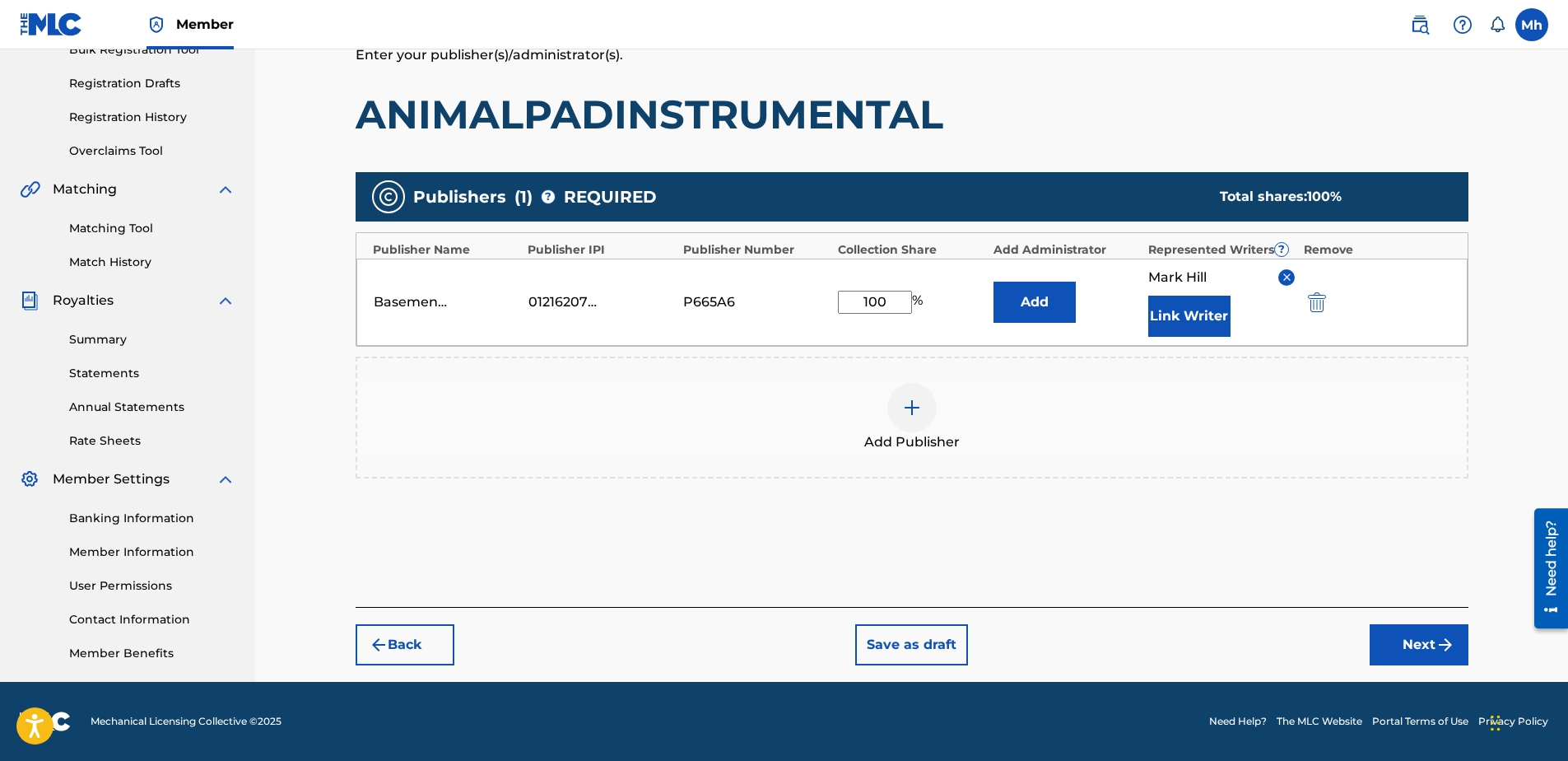
click at [1419, 654] on button "Next" at bounding box center [1419, 644] width 99 height 41
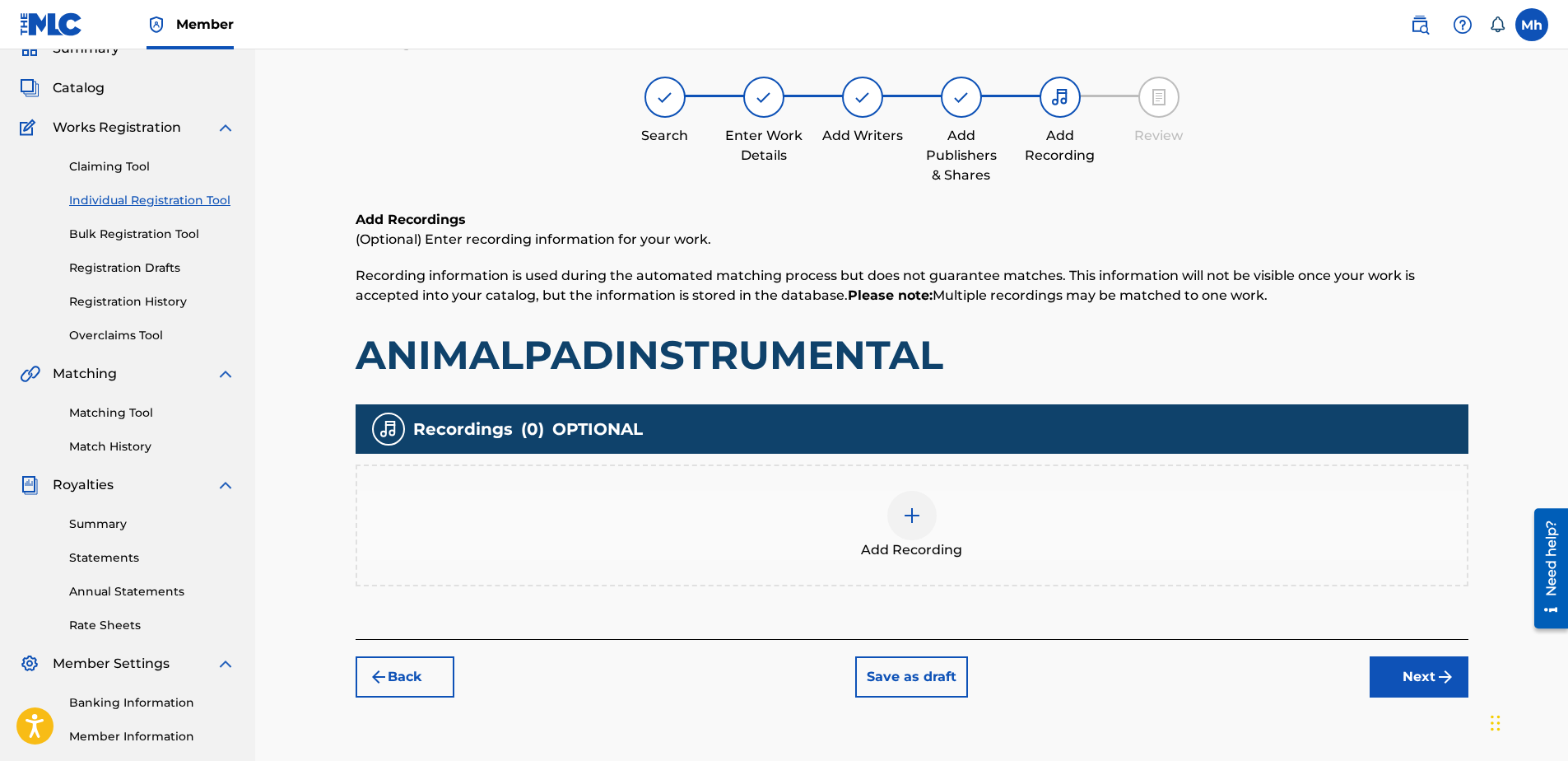
scroll to position [74, 0]
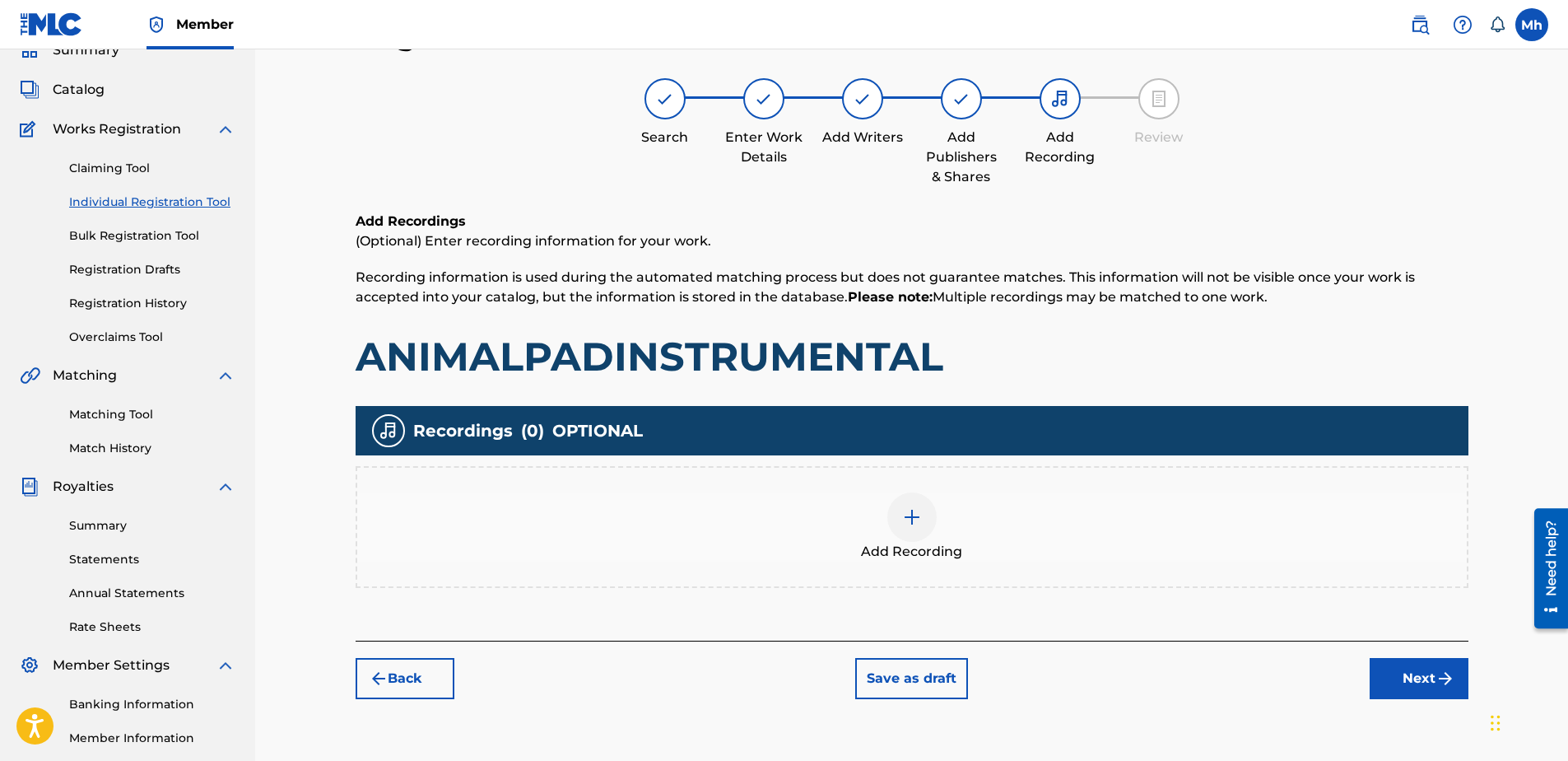
click at [915, 512] on img at bounding box center [912, 517] width 20 height 20
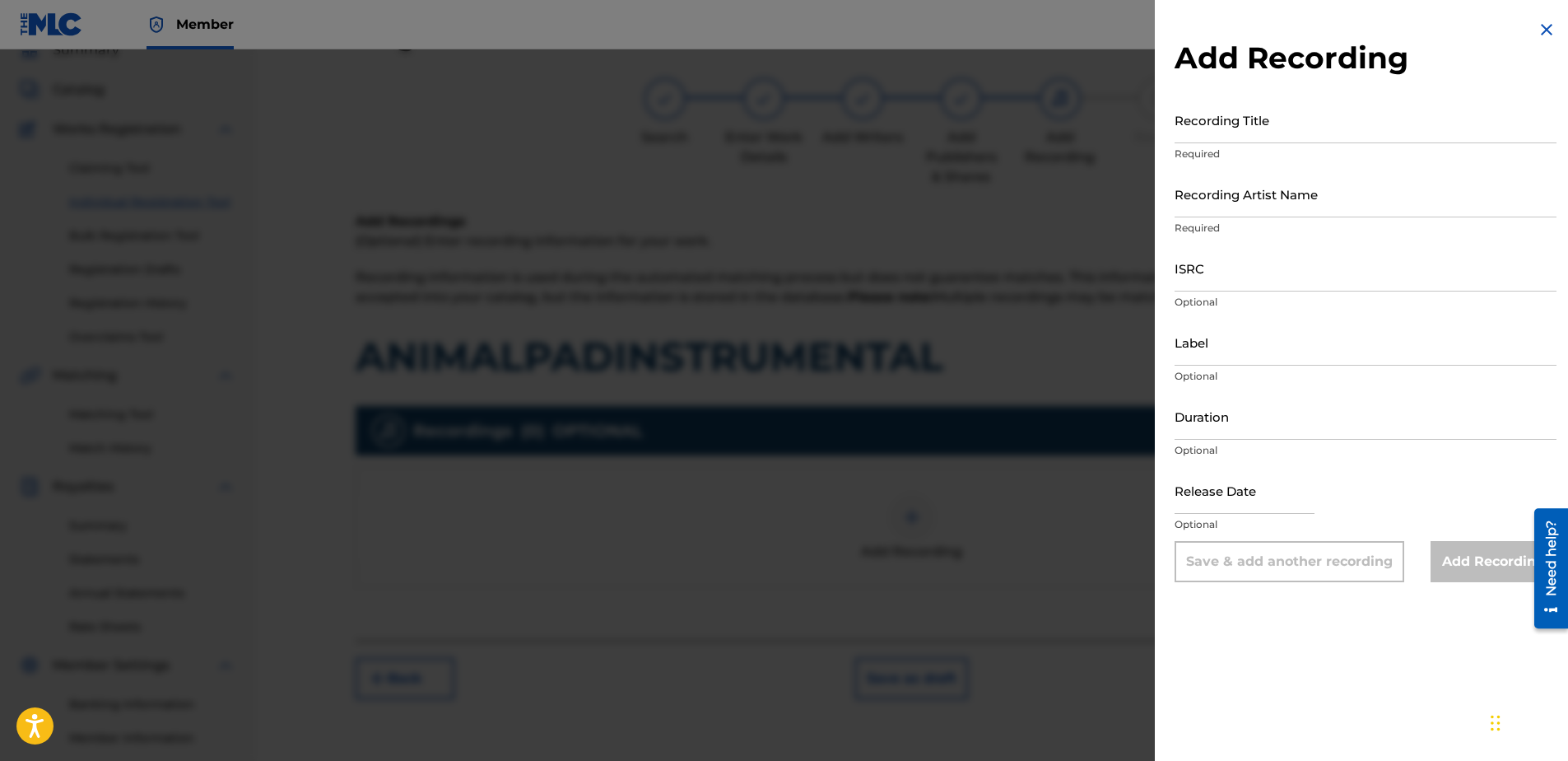
click at [1253, 126] on input "Recording Title" at bounding box center [1365, 119] width 382 height 47
paste input "ANIMALPADINSTRUMENTAL"
type input "ANIMALPADINSTRUMENTAL"
click at [1239, 210] on input "Recording Artist Name" at bounding box center [1365, 194] width 382 height 47
type input "LOMACKHILL5410 PRODUCTIONS"
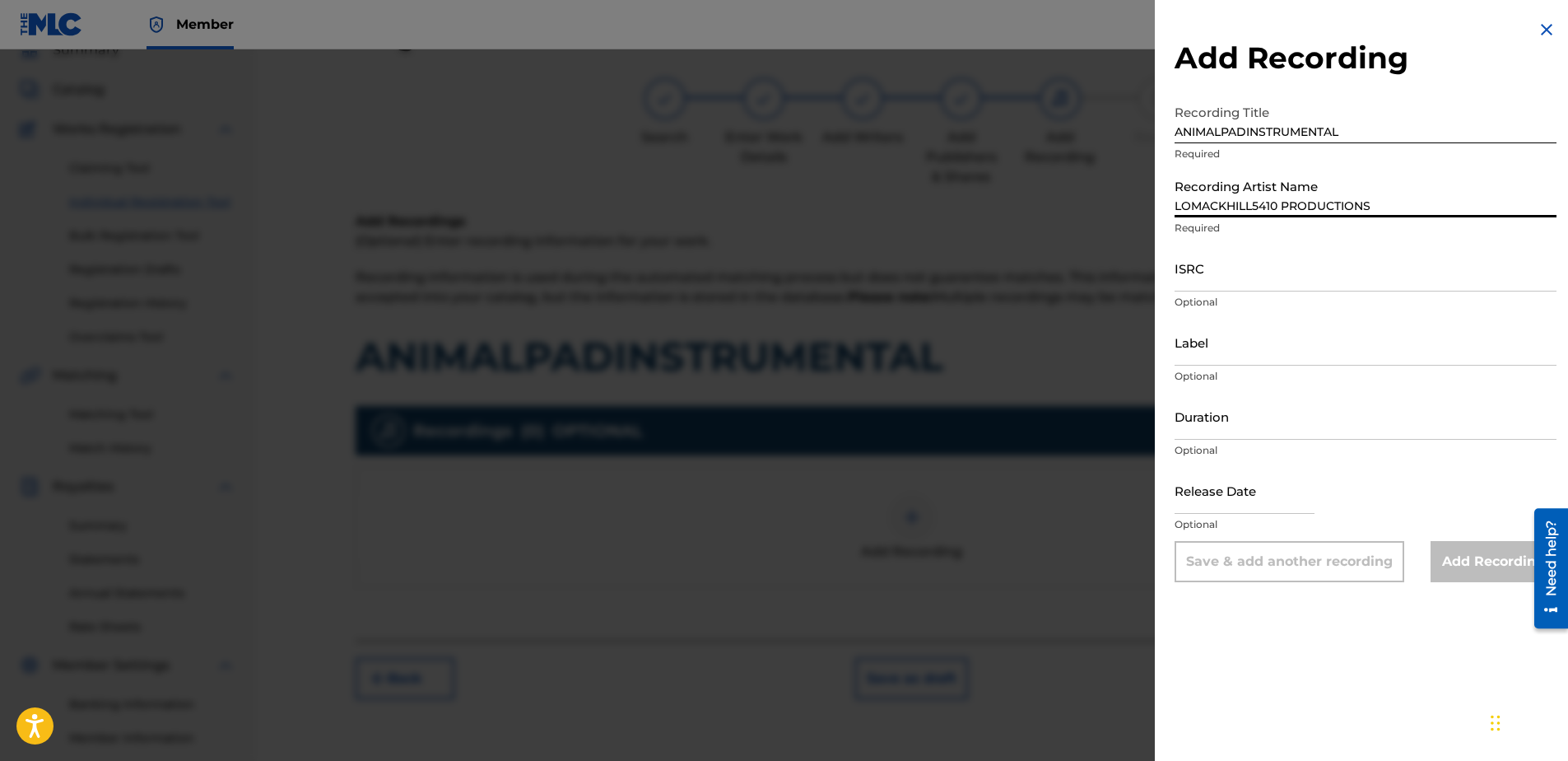
type input "basementRec"
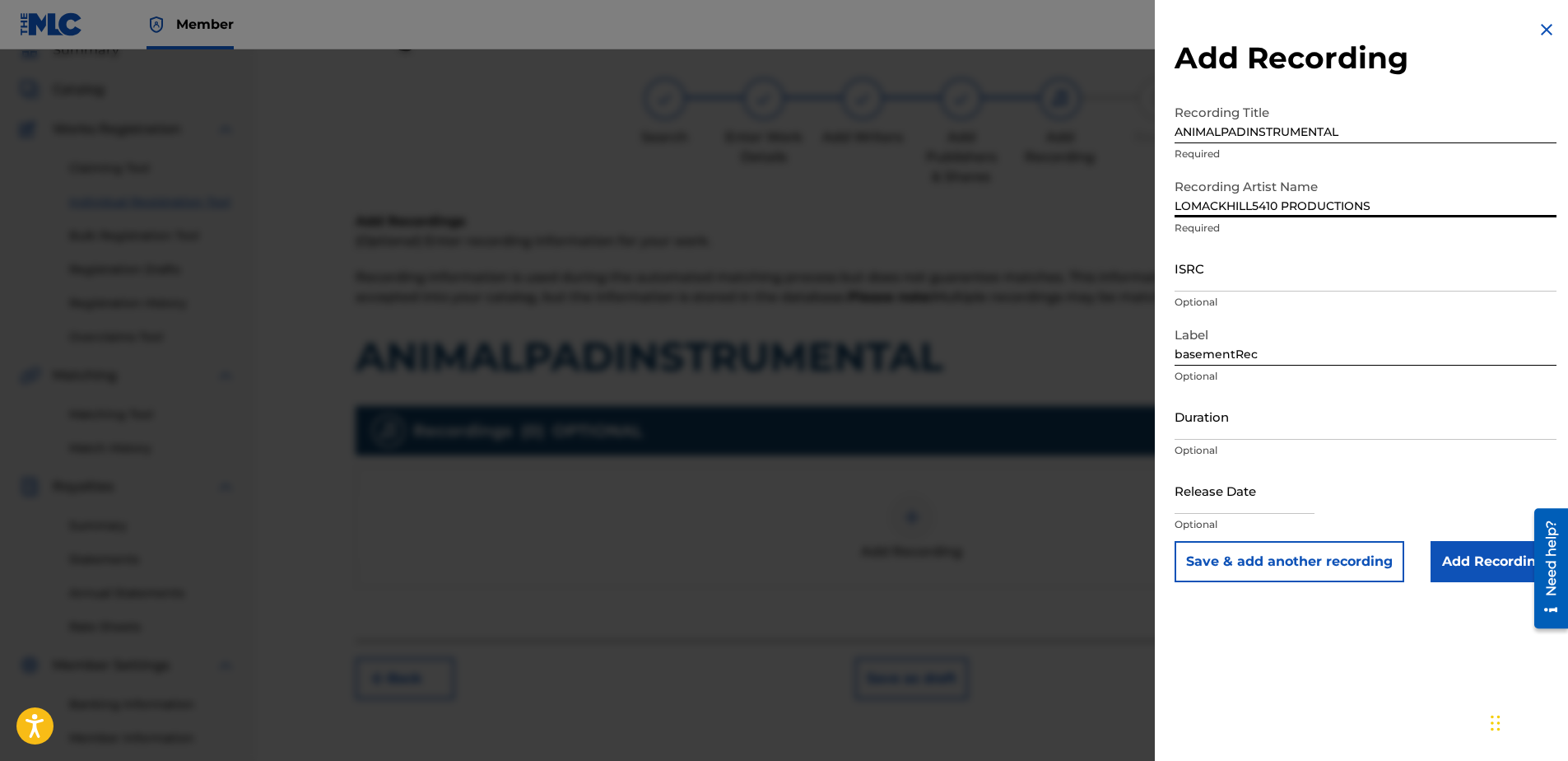
click at [1277, 276] on input "ISRC" at bounding box center [1365, 268] width 382 height 47
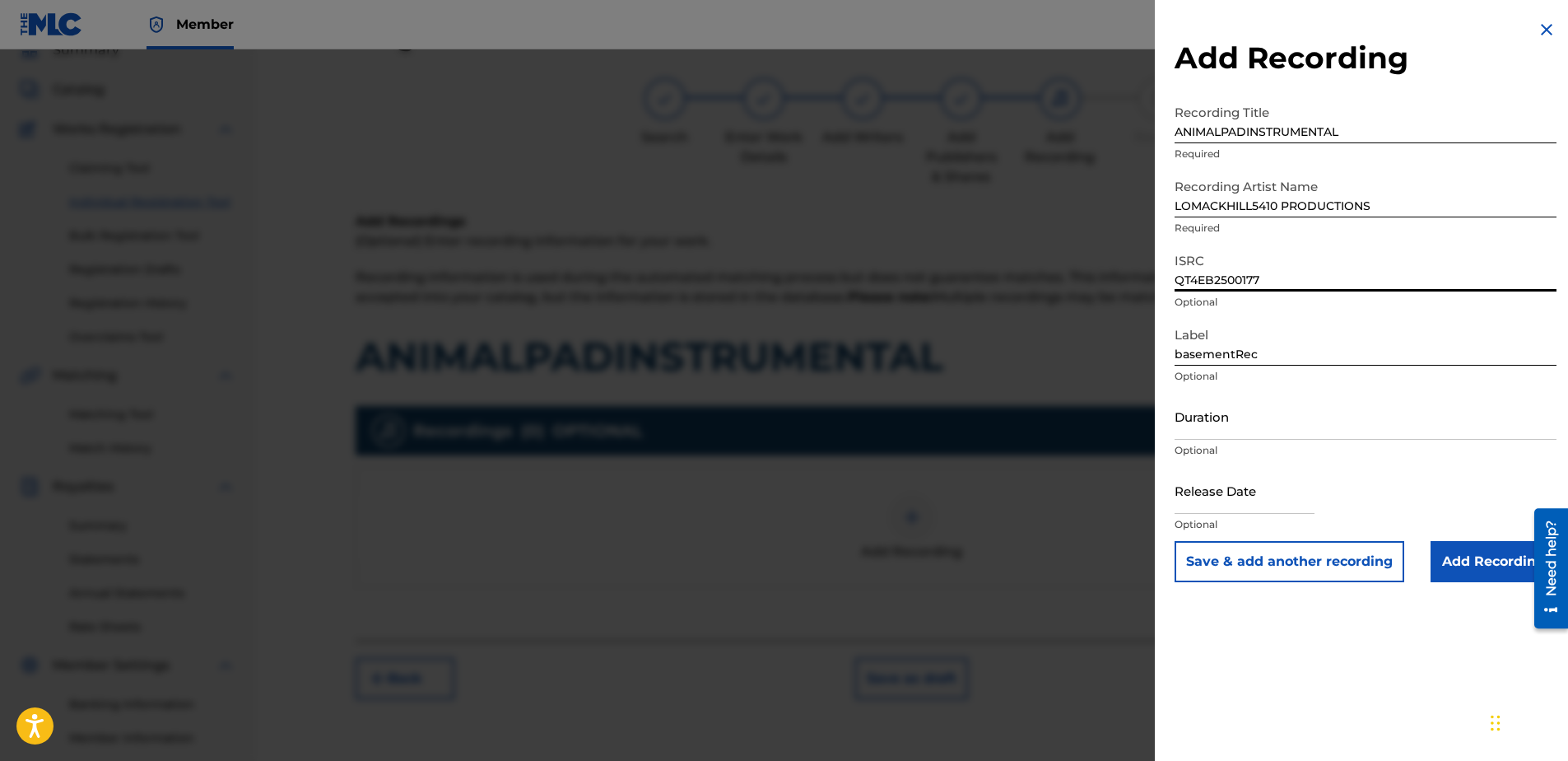
type input "QT4EB2500177"
click at [1250, 427] on input "Duration" at bounding box center [1365, 416] width 382 height 47
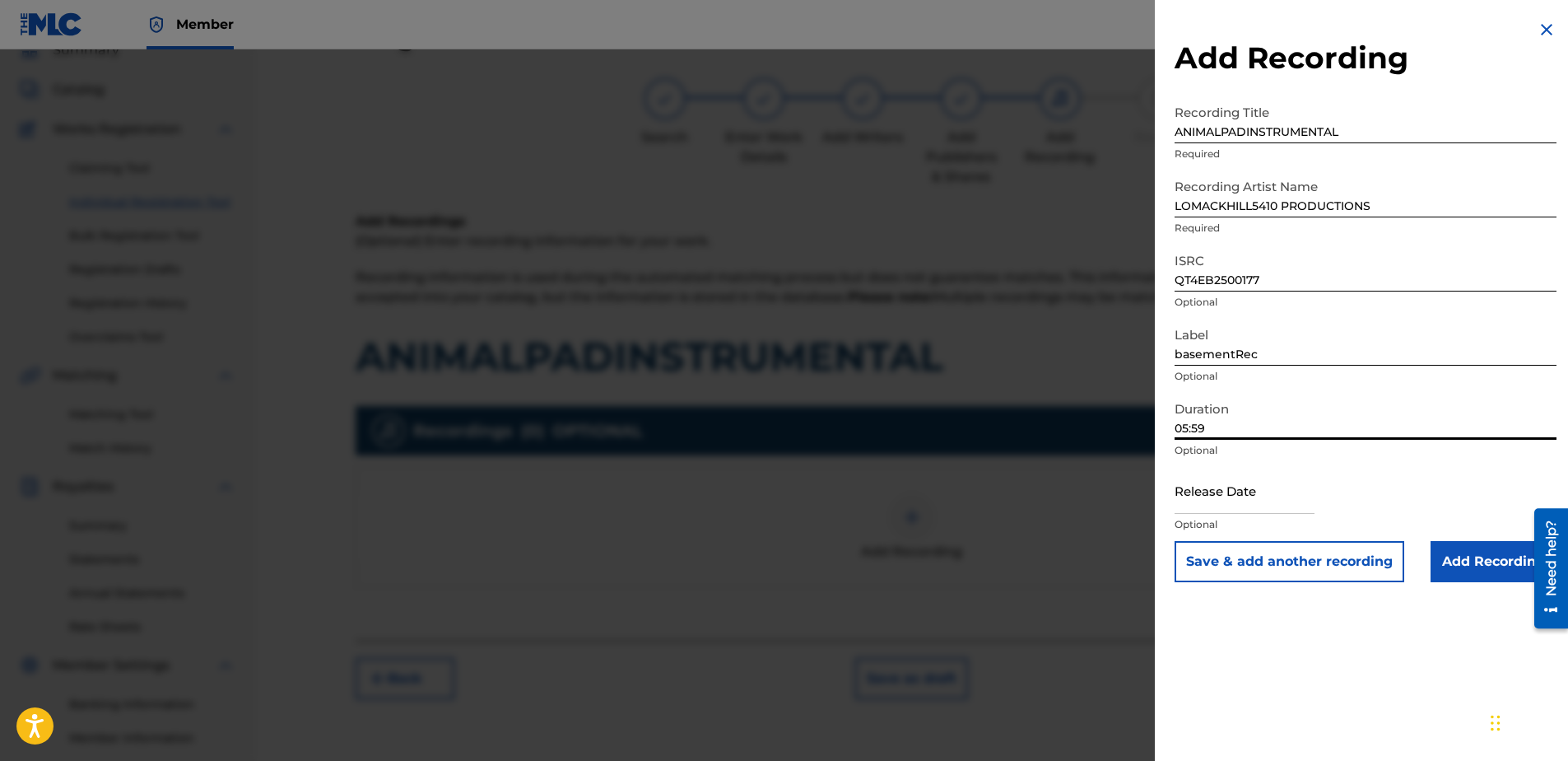
type input "05:59"
click at [1483, 561] on input "Add Recording" at bounding box center [1493, 561] width 126 height 41
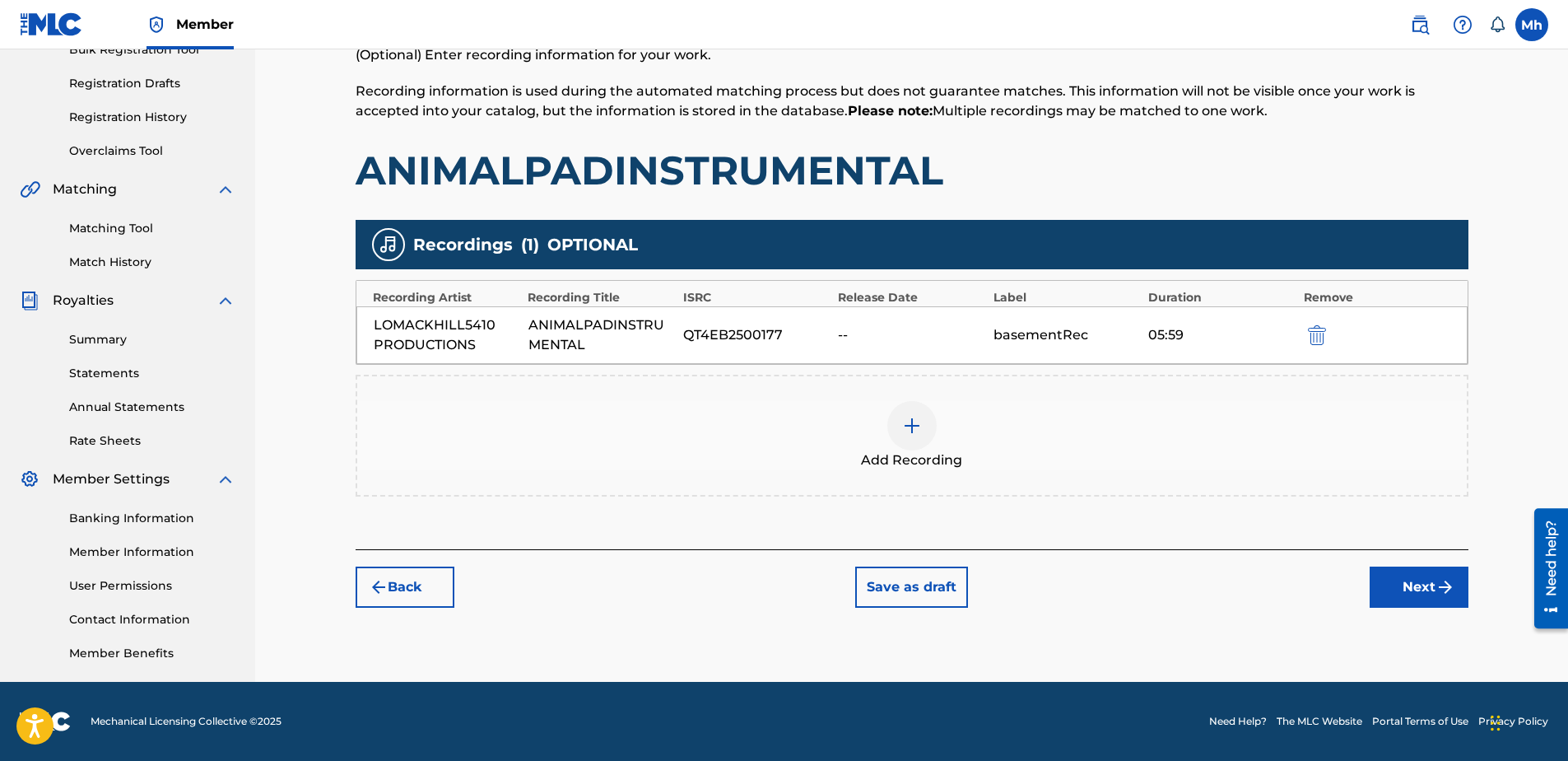
click at [1435, 578] on img "submit" at bounding box center [1445, 587] width 20 height 20
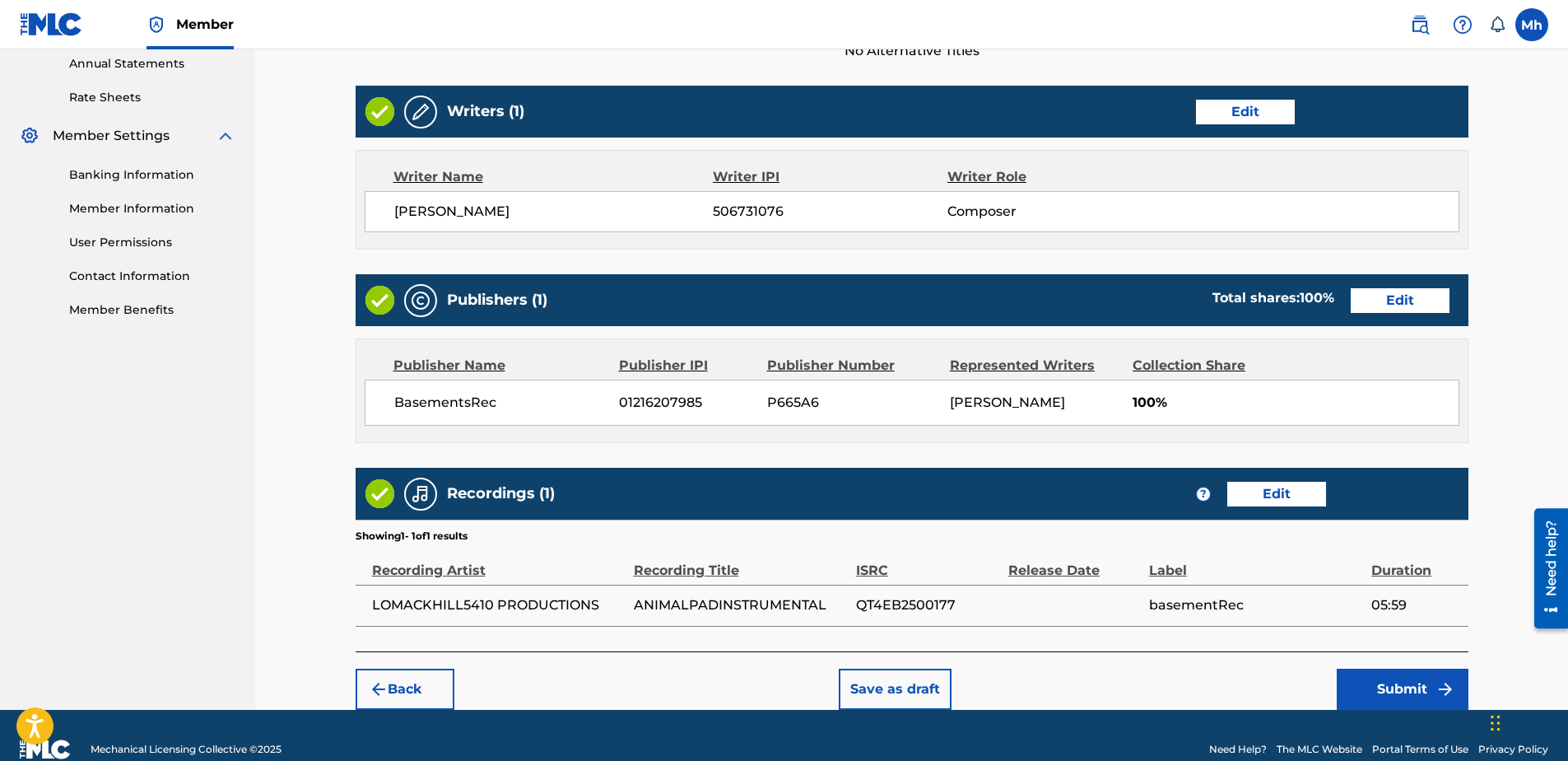
scroll to position [632, 0]
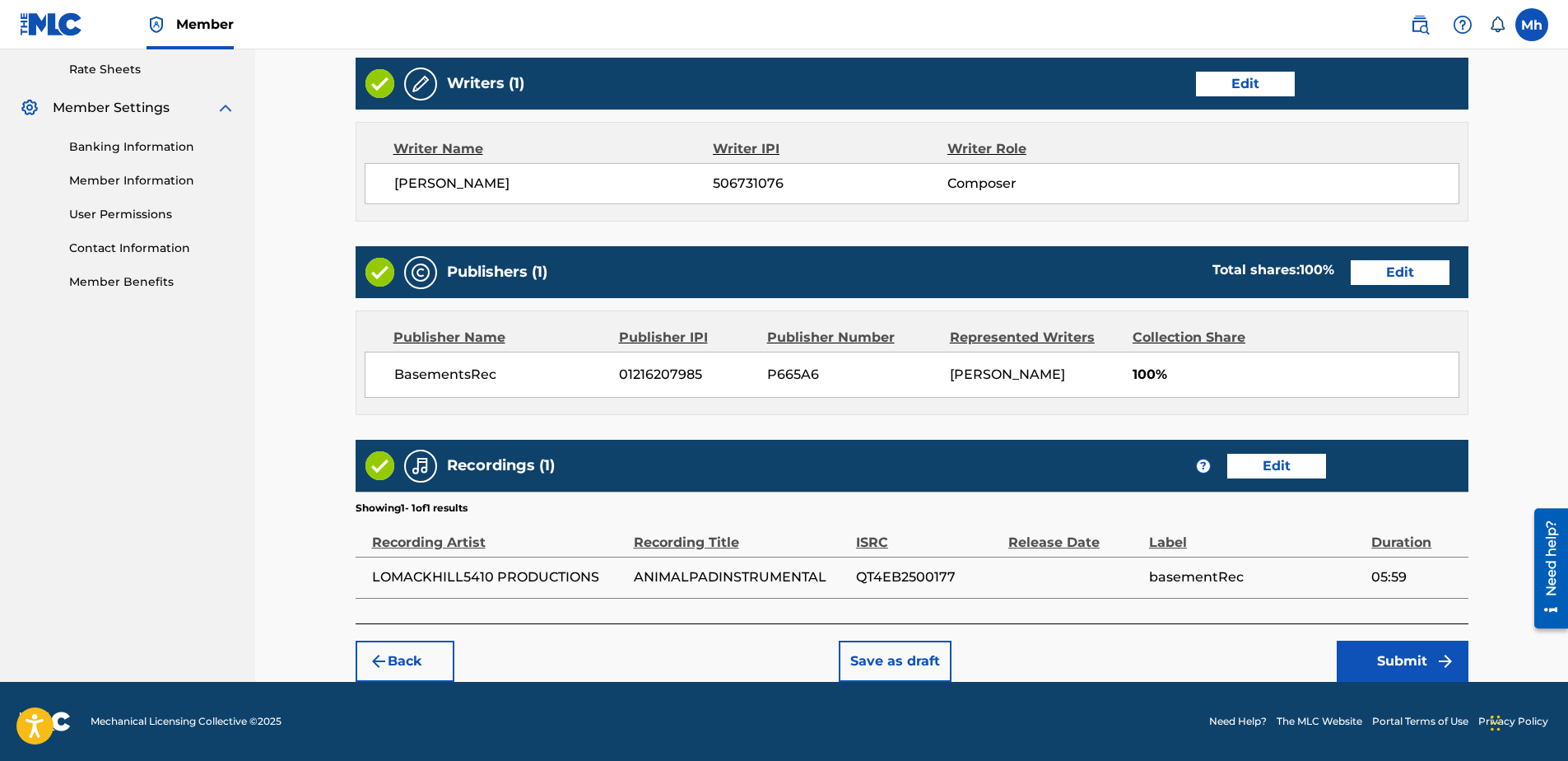
click at [862, 662] on button "Save as draft" at bounding box center [894, 661] width 113 height 41
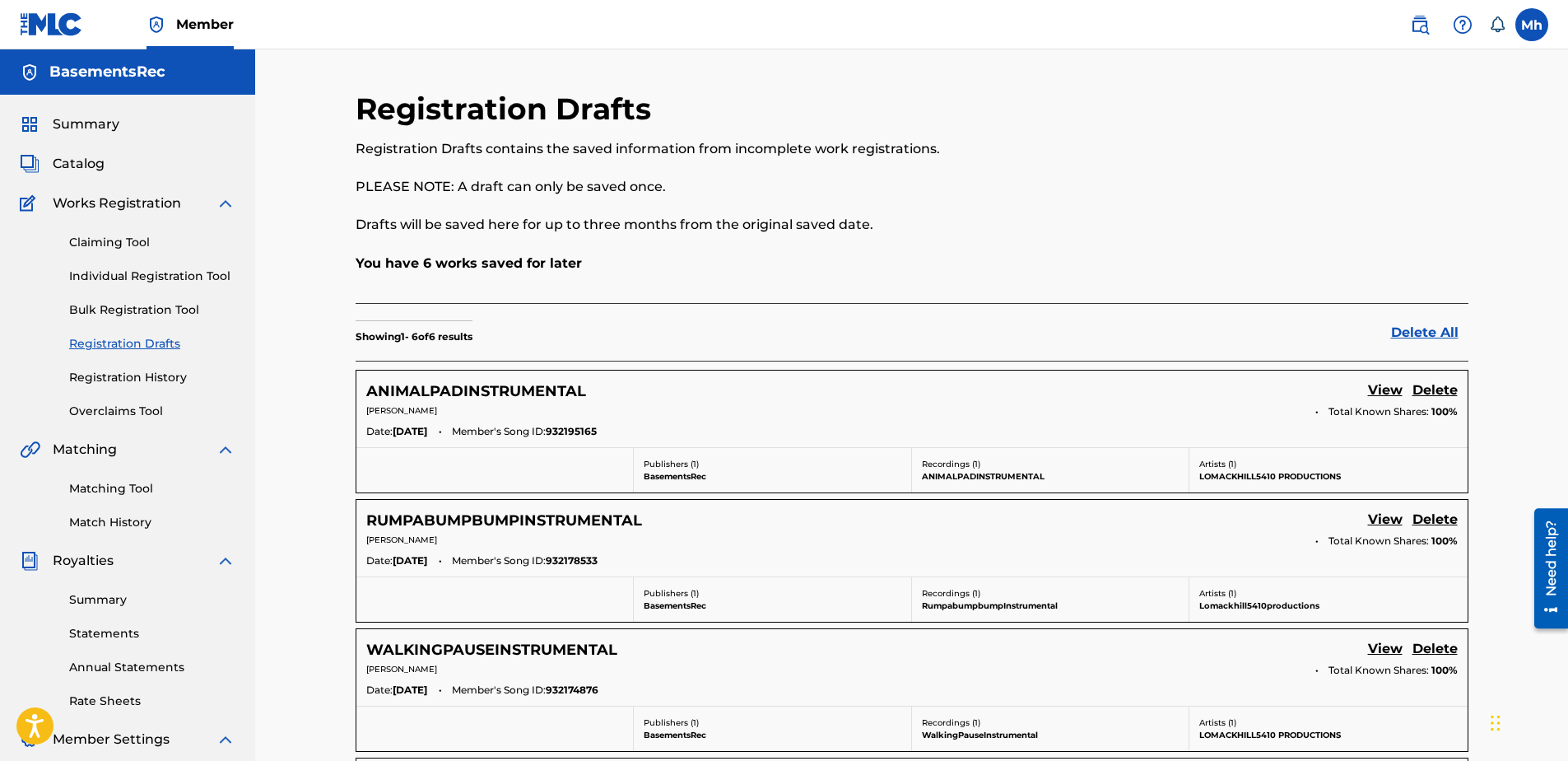
click at [171, 377] on link "Registration History" at bounding box center [152, 378] width 166 height 18
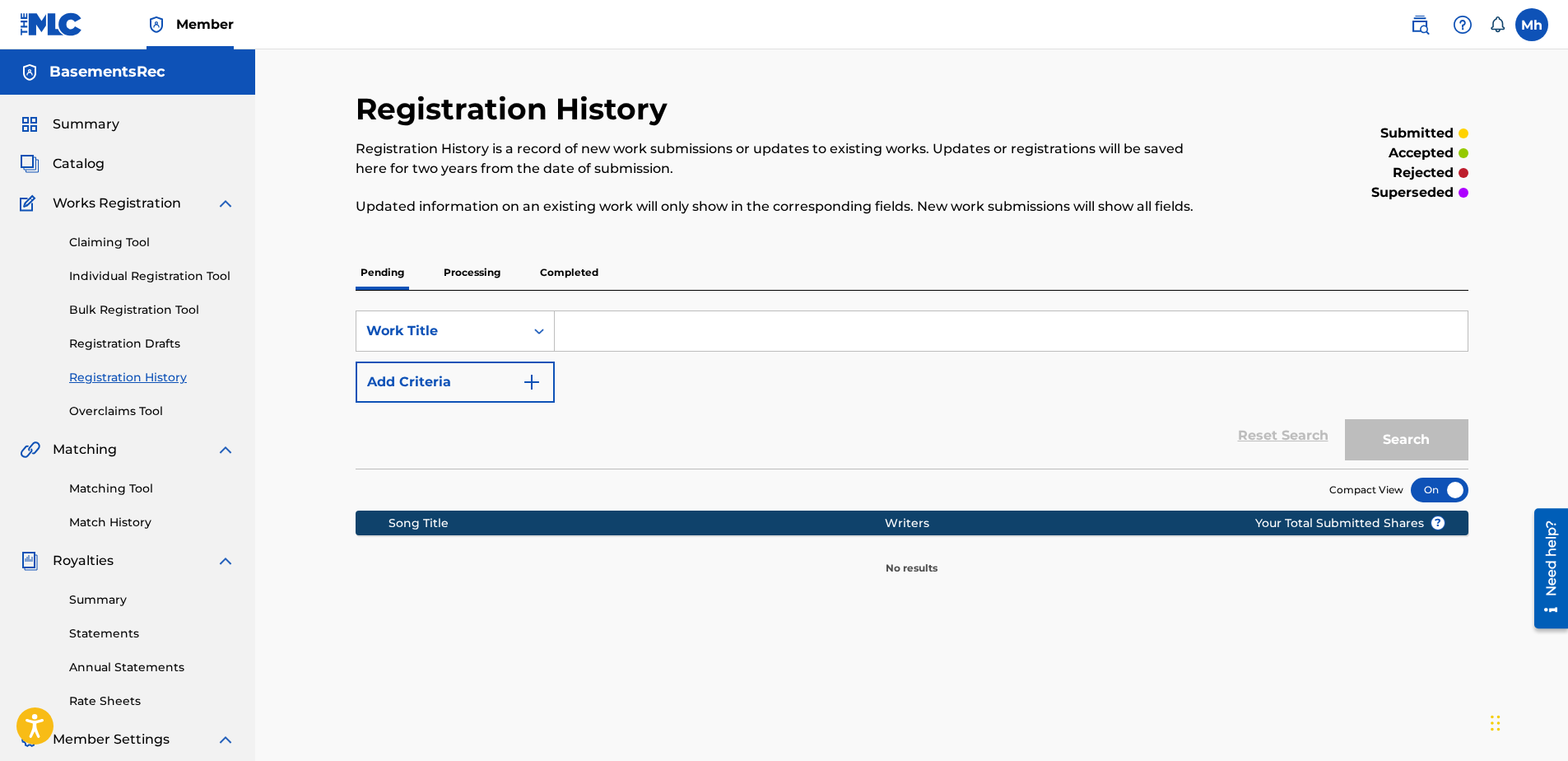
click at [481, 274] on p "Processing" at bounding box center [472, 272] width 67 height 34
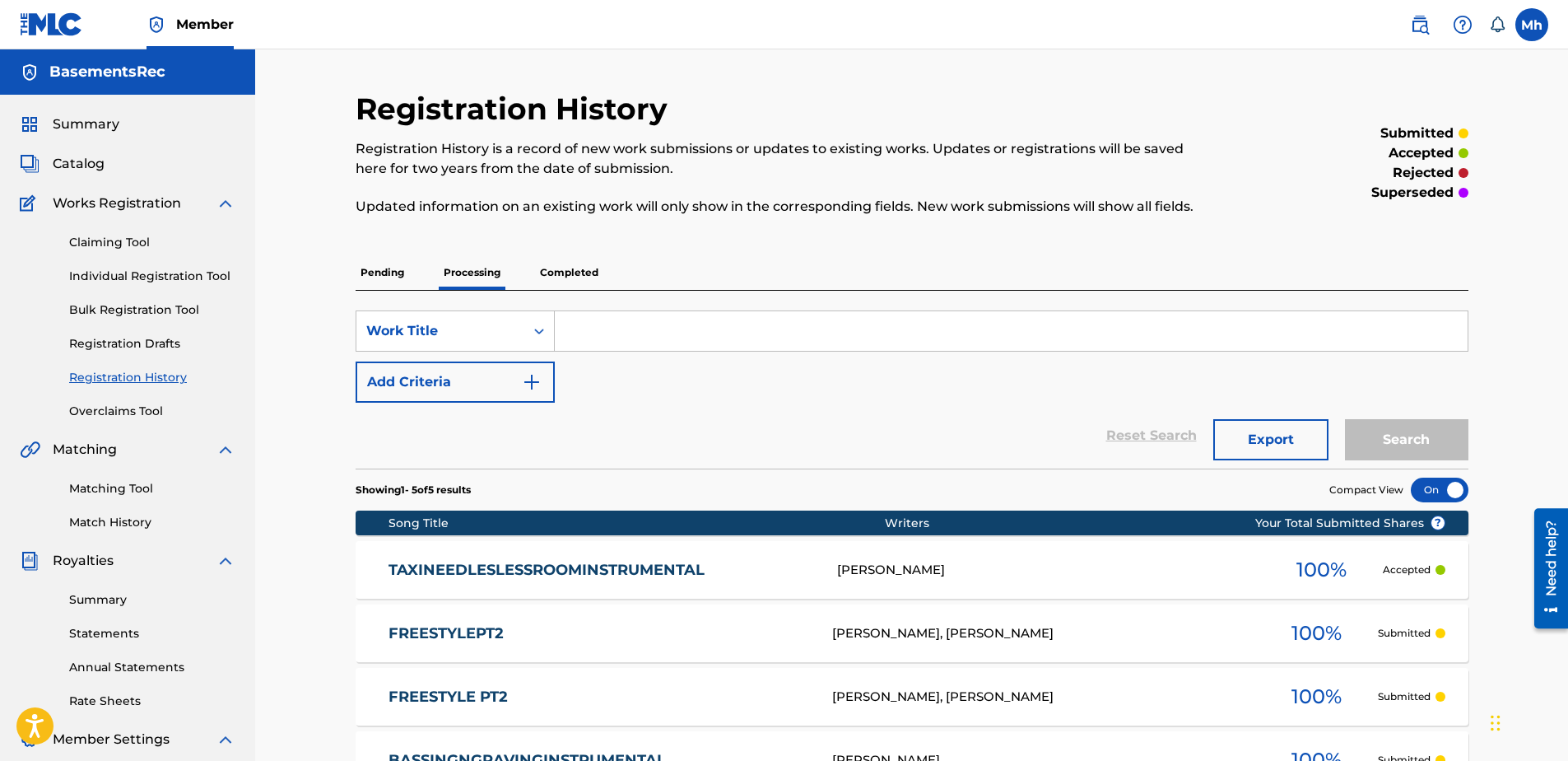
click at [560, 266] on p "Completed" at bounding box center [569, 272] width 68 height 34
